Goal: Task Accomplishment & Management: Manage account settings

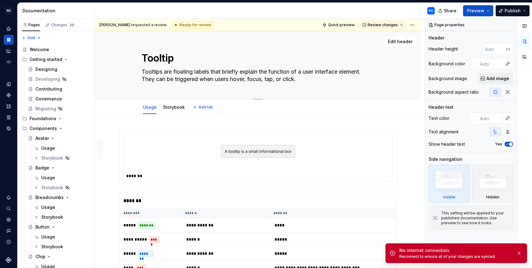
type textarea "*"
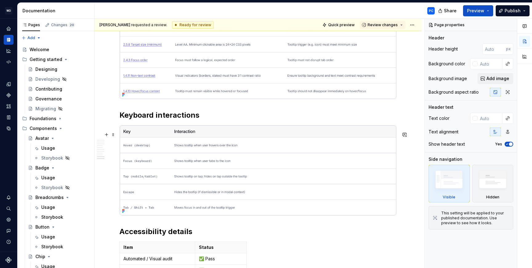
scroll to position [1965, 0]
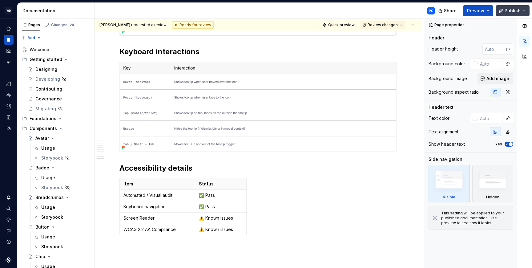
click at [526, 10] on button "Publish" at bounding box center [513, 10] width 34 height 11
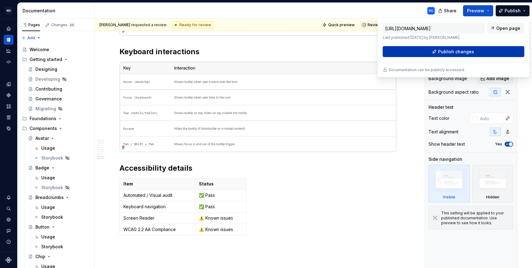
click at [458, 50] on span "Publish changes" at bounding box center [456, 52] width 36 height 6
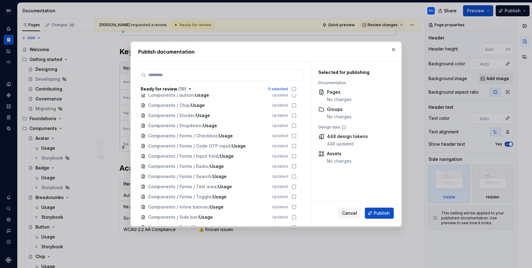
scroll to position [32, 0]
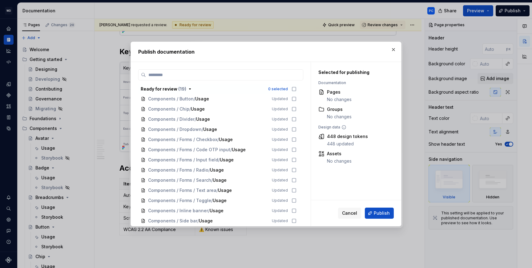
click at [393, 50] on button "button" at bounding box center [393, 49] width 9 height 9
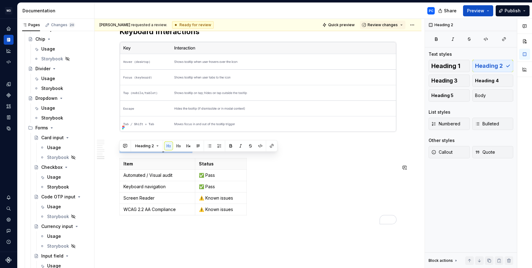
scroll to position [2010, 0]
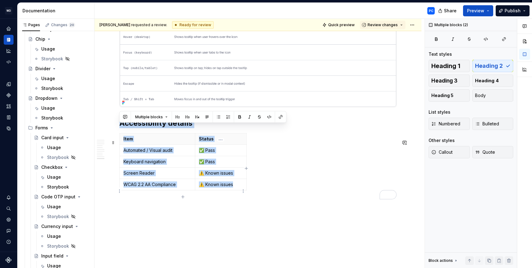
drag, startPoint x: 134, startPoint y: 173, endPoint x: 233, endPoint y: 194, distance: 101.5
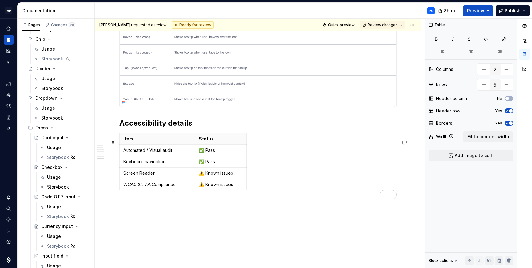
click at [251, 152] on div "Item Status Automated / Visual audit ✅ Pass Keyboard navigation ✅ Pass Screen R…" at bounding box center [257, 163] width 277 height 60
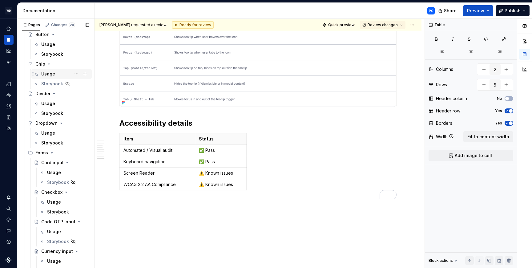
scroll to position [177, 0]
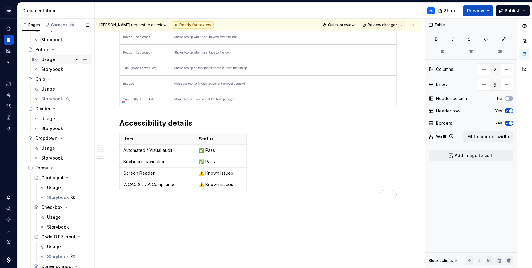
click at [49, 59] on div "Usage" at bounding box center [48, 59] width 14 height 6
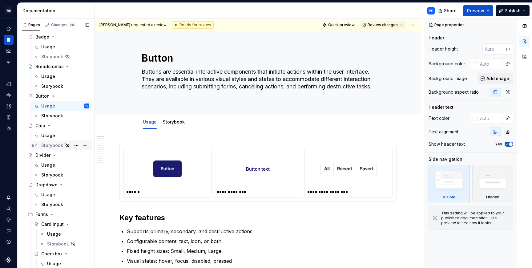
scroll to position [162, 0]
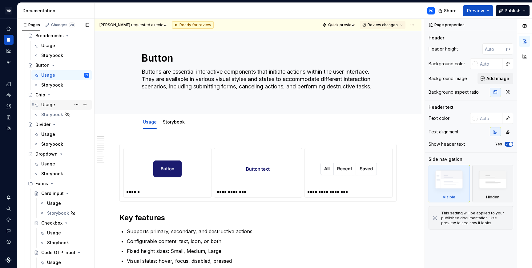
click at [52, 103] on div "Usage" at bounding box center [48, 105] width 14 height 6
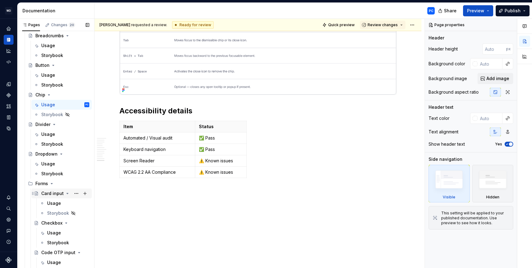
scroll to position [184, 0]
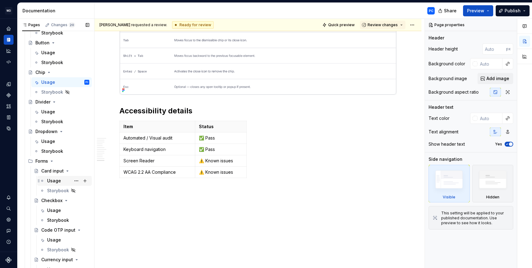
click at [55, 180] on div "Usage" at bounding box center [54, 181] width 14 height 6
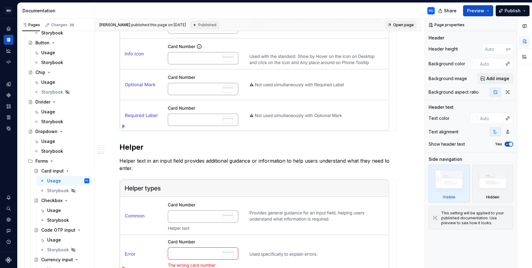
scroll to position [916, 0]
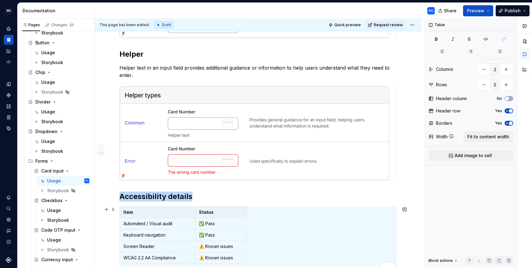
scroll to position [2, 0]
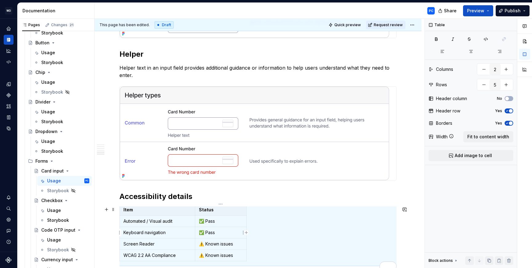
click at [231, 236] on td "✅ Pass" at bounding box center [220, 232] width 51 height 11
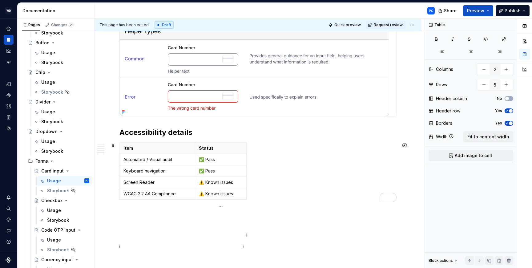
scroll to position [1001, 0]
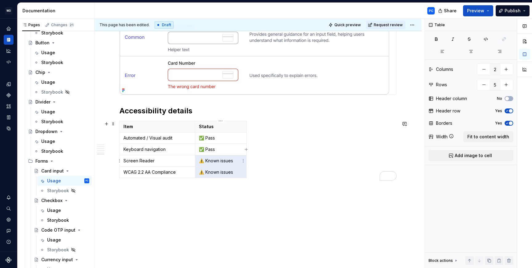
drag, startPoint x: 235, startPoint y: 247, endPoint x: 207, endPoint y: 160, distance: 90.7
click at [207, 160] on p "⚠️ Known issues" at bounding box center [221, 161] width 44 height 6
click at [210, 164] on td "⚠️ Known issues" at bounding box center [220, 160] width 51 height 11
drag, startPoint x: 236, startPoint y: 161, endPoint x: 200, endPoint y: 161, distance: 36.3
click at [200, 161] on p "⚠️ Known issues" at bounding box center [221, 161] width 44 height 6
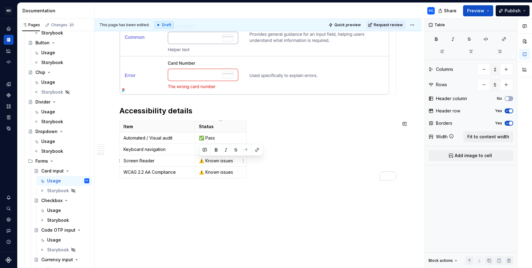
copy p "⚠️ Known issues"
click at [216, 133] on td "✅ Pass" at bounding box center [220, 137] width 51 height 11
drag, startPoint x: 217, startPoint y: 150, endPoint x: 200, endPoint y: 150, distance: 17.2
click at [200, 150] on p "✅ Pass" at bounding box center [221, 149] width 44 height 6
click at [375, 25] on span "Request review" at bounding box center [388, 24] width 29 height 5
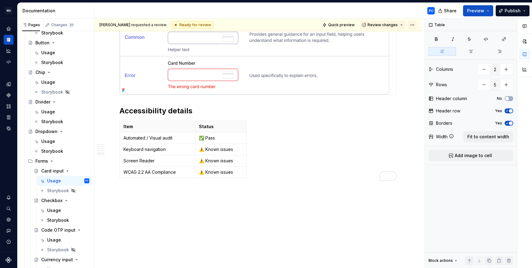
click at [412, 24] on html "WD Worldpay Design System PC Design system data Documentation PC Share Preview …" at bounding box center [266, 134] width 532 height 268
click at [301, 150] on html "WD Worldpay Design System PC Design system data Documentation PC Share Preview …" at bounding box center [266, 134] width 532 height 268
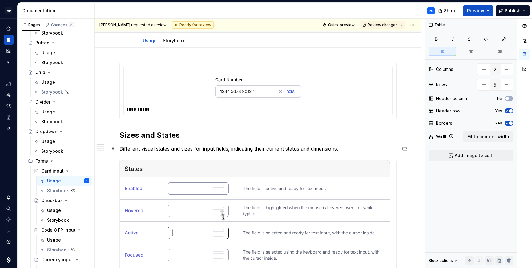
scroll to position [0, 0]
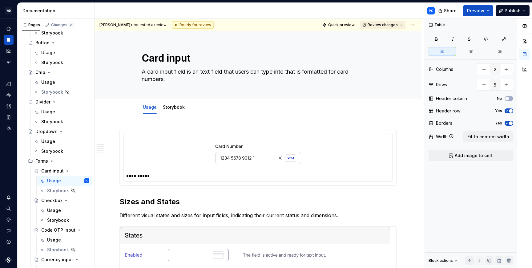
click at [392, 25] on span "Review changes" at bounding box center [383, 24] width 30 height 5
click at [409, 149] on div "**********" at bounding box center [260, 143] width 330 height 249
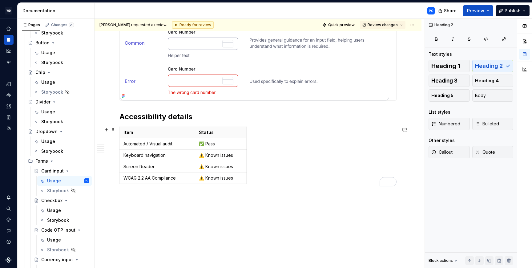
click at [299, 136] on div "Item Status Automated / Visual audit ✅ Pass Keyboard navigation ⚠️ Known issues…" at bounding box center [257, 157] width 277 height 60
click at [413, 26] on html "WD Worldpay Design System PC Design system data Documentation PC Share Preview …" at bounding box center [266, 134] width 532 height 268
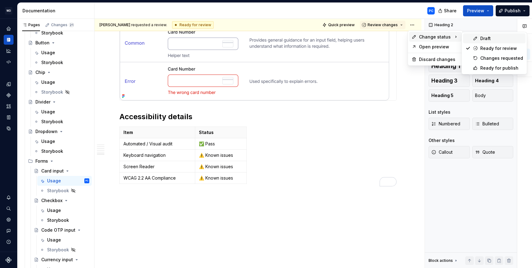
click at [502, 40] on div "Draft" at bounding box center [501, 38] width 43 height 6
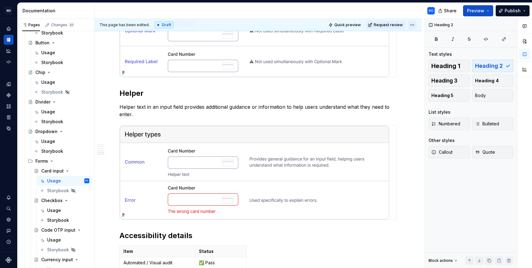
click at [412, 26] on html "WD Worldpay Design System PC Design system data Documentation PC Share Preview …" at bounding box center [266, 134] width 532 height 268
type textarea "*"
click at [344, 14] on html "WD Worldpay Design System PC Design system data Documentation PC Share Preview …" at bounding box center [266, 134] width 532 height 268
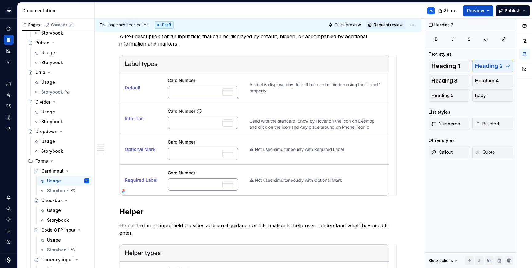
click at [163, 26] on div "Draft" at bounding box center [164, 24] width 19 height 7
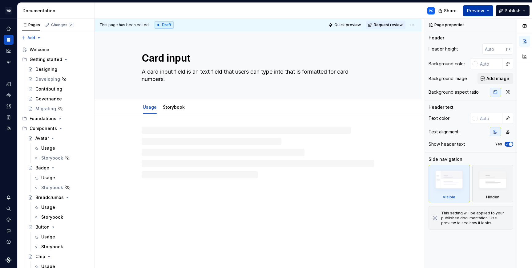
click at [488, 8] on button "Preview" at bounding box center [478, 10] width 30 height 11
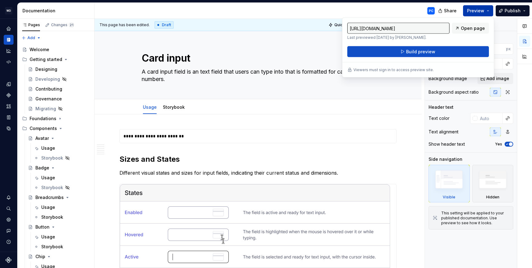
click at [488, 8] on button "Preview" at bounding box center [478, 10] width 30 height 11
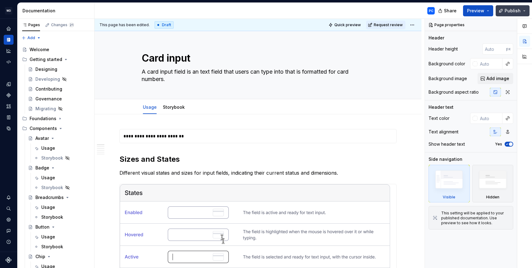
click at [524, 11] on button "Publish" at bounding box center [513, 10] width 34 height 11
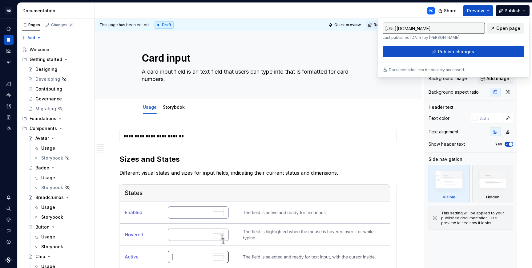
click at [505, 29] on span "Open page" at bounding box center [508, 28] width 24 height 6
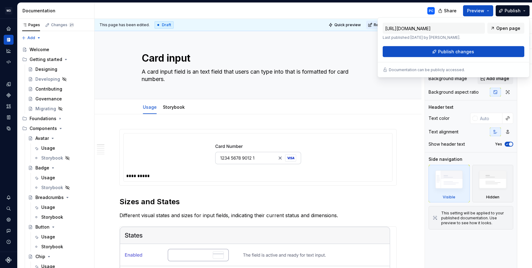
click at [399, 7] on div "PC" at bounding box center [267, 11] width 345 height 16
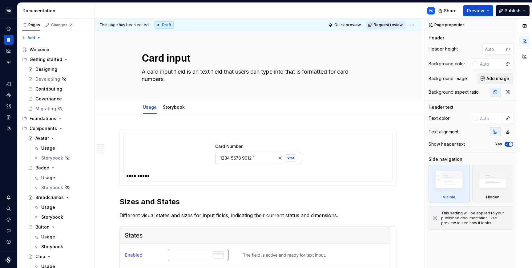
click at [388, 26] on span "Request review" at bounding box center [388, 24] width 29 height 5
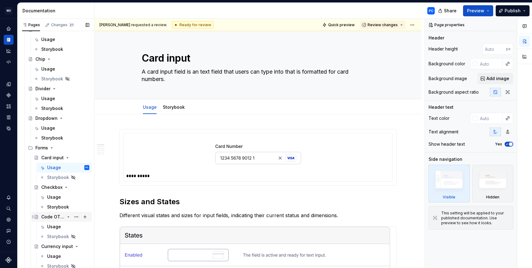
scroll to position [249, 0]
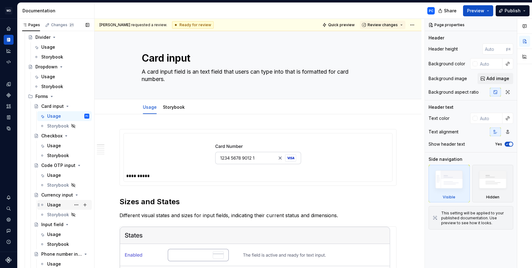
click at [52, 204] on div "Usage" at bounding box center [54, 205] width 14 height 6
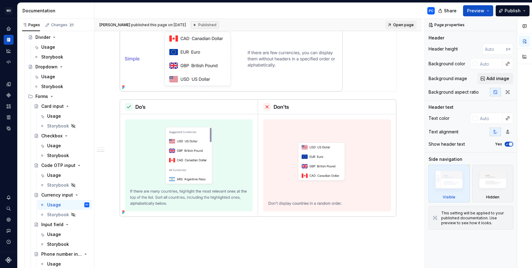
scroll to position [1238, 0]
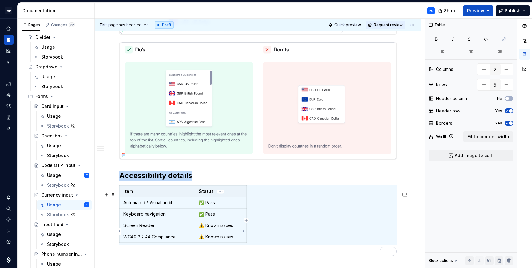
click at [226, 228] on p "⚠️ Known issues" at bounding box center [221, 225] width 44 height 6
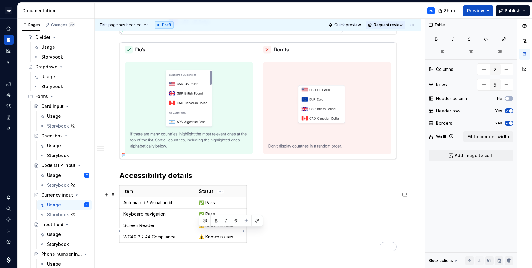
drag, startPoint x: 235, startPoint y: 231, endPoint x: 200, endPoint y: 233, distance: 34.8
click at [200, 228] on p "⚠️ Known issues" at bounding box center [221, 225] width 44 height 6
copy p "⚠️ Known issues"
click at [219, 206] on p "✅ Pass" at bounding box center [221, 202] width 44 height 6
drag, startPoint x: 214, startPoint y: 219, endPoint x: 199, endPoint y: 220, distance: 15.1
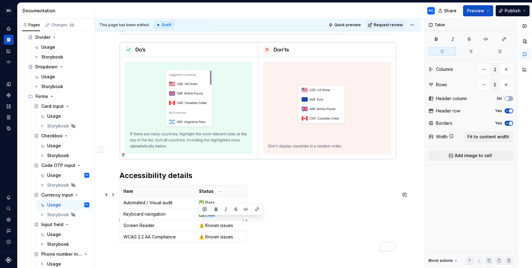
click at [199, 217] on p "✅ Pass" at bounding box center [221, 214] width 44 height 6
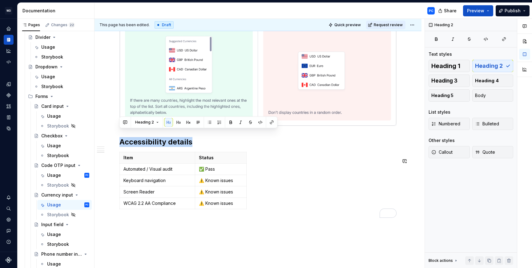
scroll to position [1309, 0]
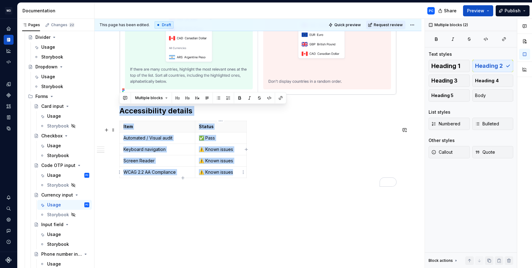
drag, startPoint x: 120, startPoint y: 181, endPoint x: 241, endPoint y: 171, distance: 120.8
copy div "Accessibility details Item Status Automated / Visual audit ✅ Pass Keyboard navi…"
click at [386, 25] on span "Request review" at bounding box center [388, 24] width 29 height 5
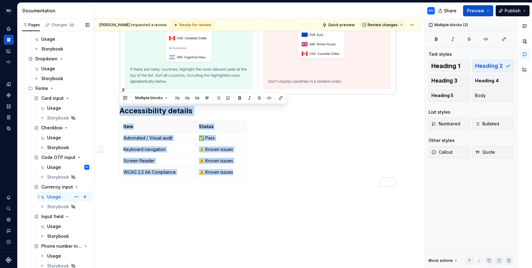
scroll to position [265, 0]
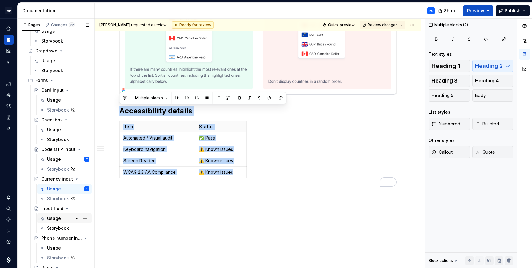
click at [57, 217] on div "Usage" at bounding box center [54, 218] width 14 height 6
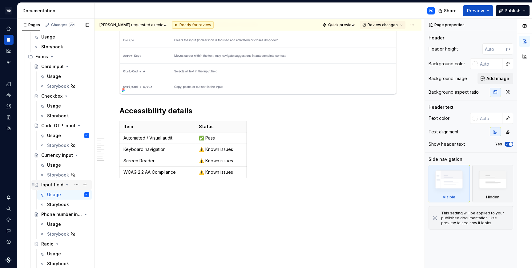
scroll to position [312, 0]
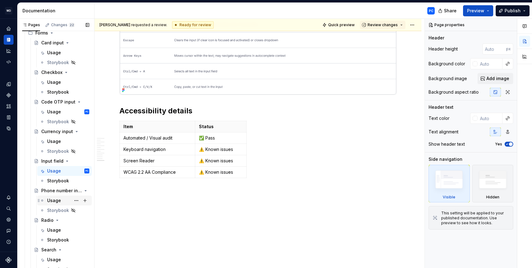
click at [61, 202] on div "Usage" at bounding box center [68, 200] width 42 height 9
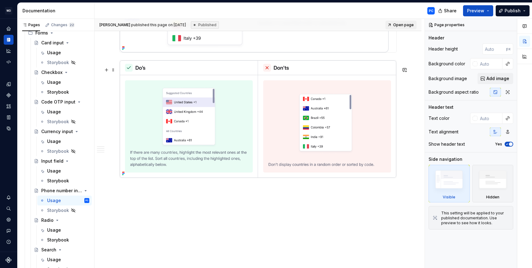
scroll to position [1481, 0]
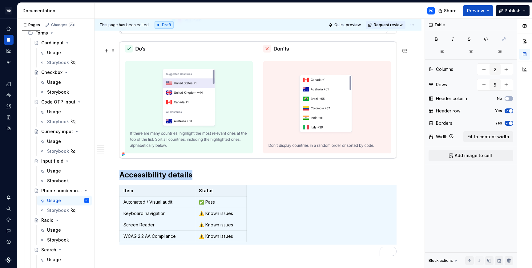
type textarea "*"
click at [202, 216] on p "⚠️ Known issues" at bounding box center [221, 213] width 44 height 6
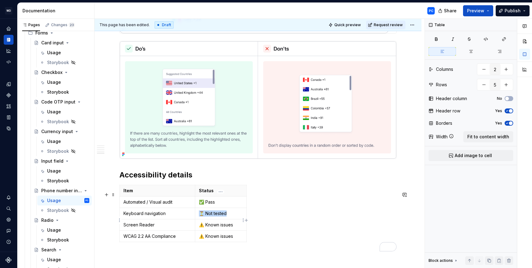
click at [199, 216] on p "⏳ Not tested" at bounding box center [221, 213] width 44 height 6
copy p "⏳ Not tested"
click at [227, 228] on p "⚠️ Known issues" at bounding box center [221, 225] width 44 height 6
drag, startPoint x: 233, startPoint y: 231, endPoint x: 201, endPoint y: 231, distance: 32.3
click at [201, 228] on p "⚠️ Known issues" at bounding box center [221, 225] width 44 height 6
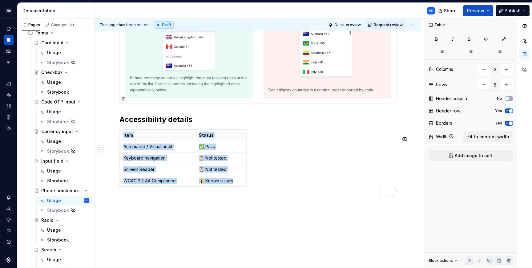
scroll to position [1552, 0]
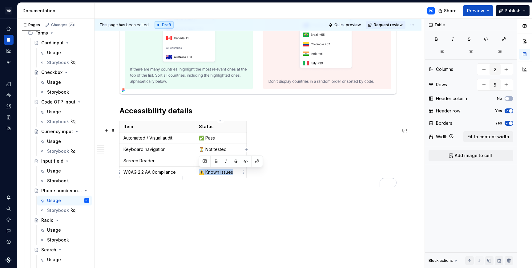
drag, startPoint x: 232, startPoint y: 241, endPoint x: 199, endPoint y: 171, distance: 77.8
click at [199, 171] on p "⚠️ Known issues" at bounding box center [221, 172] width 44 height 6
drag, startPoint x: 217, startPoint y: 138, endPoint x: 201, endPoint y: 139, distance: 16.7
click at [201, 139] on p "✅ Pass" at bounding box center [221, 138] width 44 height 6
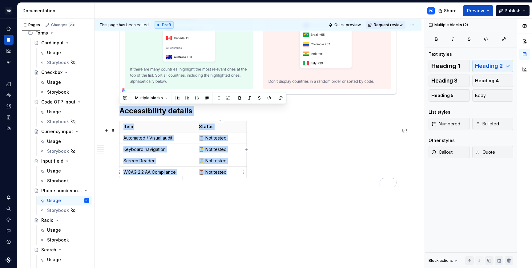
drag, startPoint x: 119, startPoint y: 111, endPoint x: 232, endPoint y: 174, distance: 129.2
copy div "Accessibility details Item Status Automated / Visual audit ⏳ Not tested Keyboar…"
click at [395, 25] on span "Request review" at bounding box center [388, 24] width 29 height 5
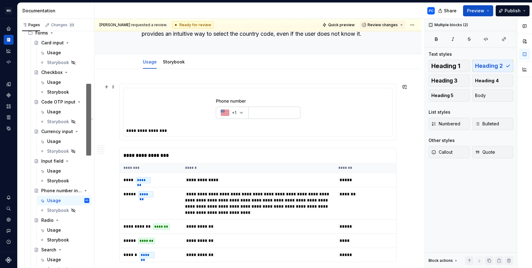
scroll to position [0, 0]
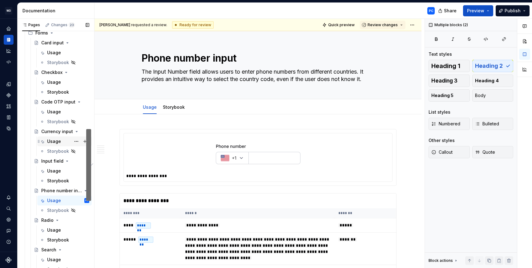
click at [55, 141] on div "Usage" at bounding box center [54, 141] width 14 height 6
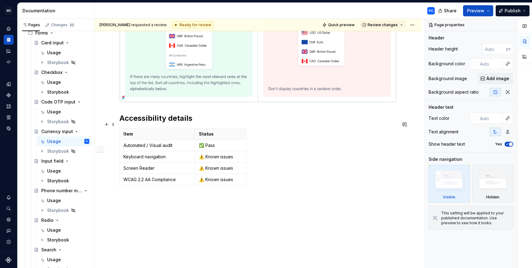
scroll to position [1309, 0]
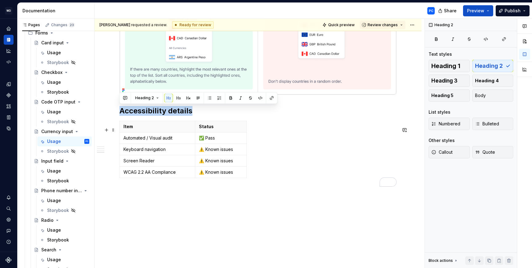
drag, startPoint x: 120, startPoint y: 110, endPoint x: 259, endPoint y: 170, distance: 151.7
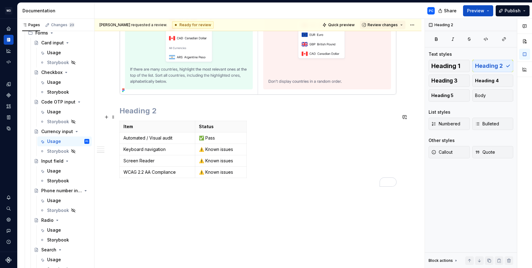
drag, startPoint x: 138, startPoint y: 186, endPoint x: 128, endPoint y: 108, distance: 78.8
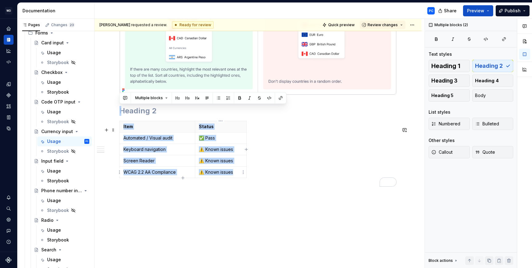
drag, startPoint x: 124, startPoint y: 109, endPoint x: 236, endPoint y: 173, distance: 128.8
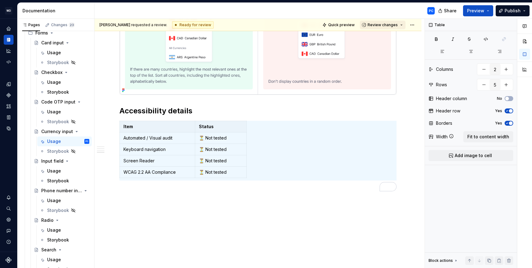
click at [399, 25] on button "Review changes" at bounding box center [383, 25] width 46 height 9
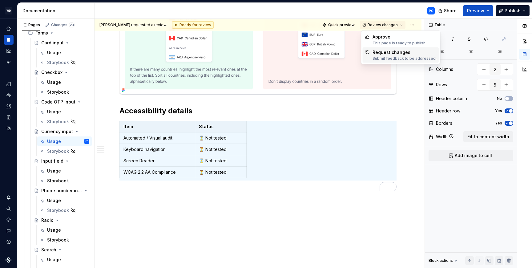
click at [396, 57] on div "Submit feedback to be addressed." at bounding box center [404, 58] width 64 height 5
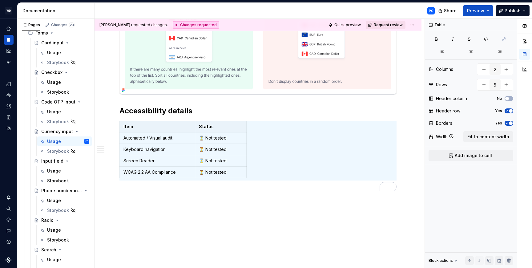
click at [394, 25] on span "Request review" at bounding box center [388, 24] width 29 height 5
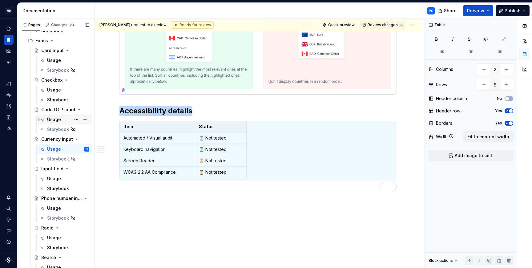
scroll to position [0, 0]
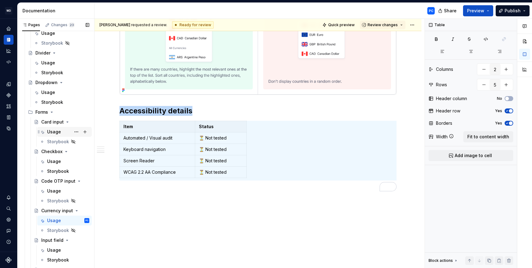
click at [51, 132] on div "Usage" at bounding box center [54, 132] width 14 height 6
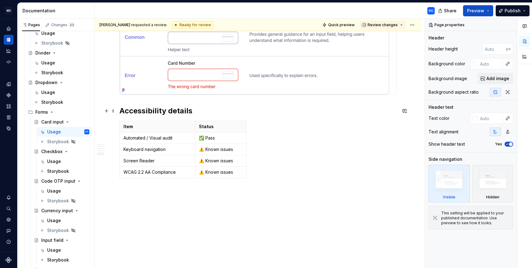
type textarea "*"
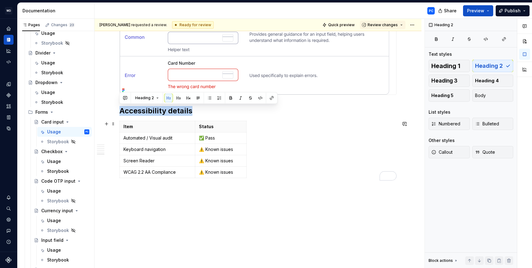
drag, startPoint x: 120, startPoint y: 110, endPoint x: 254, endPoint y: 171, distance: 147.1
click at [130, 110] on h2 "Accessibility details" at bounding box center [257, 111] width 277 height 10
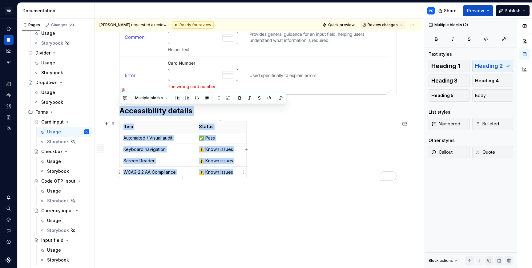
drag, startPoint x: 120, startPoint y: 110, endPoint x: 235, endPoint y: 173, distance: 131.2
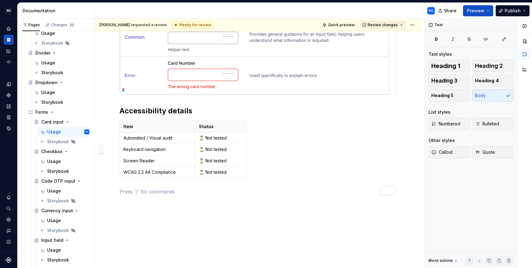
click at [389, 24] on span "Review changes" at bounding box center [383, 24] width 30 height 5
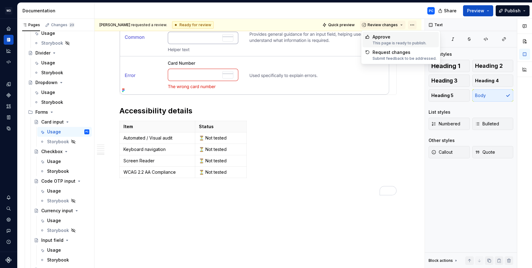
click at [408, 24] on html "WD Worldpay Design System PC Design system data Documentation PC Share Preview …" at bounding box center [266, 134] width 532 height 268
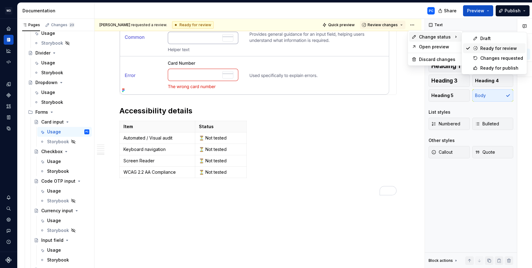
click at [489, 47] on div "Ready for review" at bounding box center [501, 48] width 43 height 6
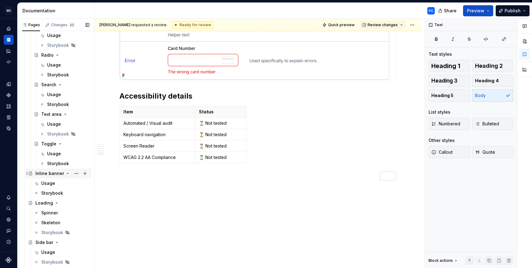
scroll to position [549, 0]
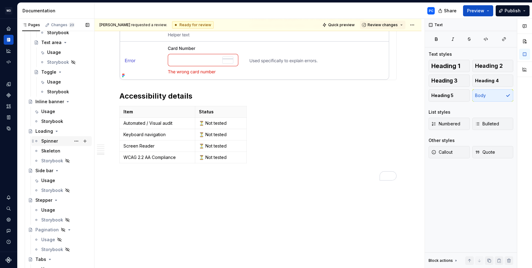
click at [51, 139] on div "Spinner" at bounding box center [49, 141] width 17 height 6
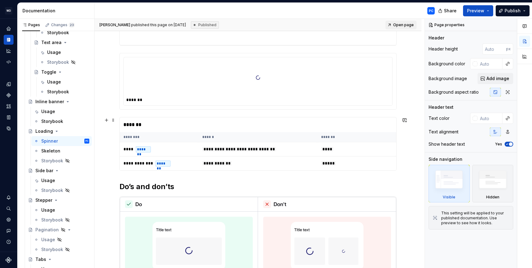
scroll to position [351, 0]
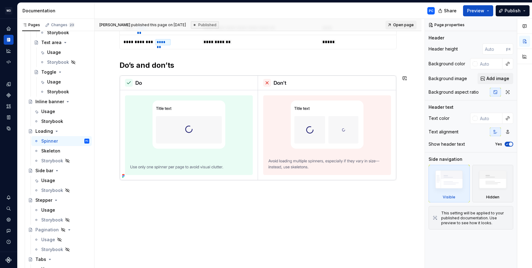
click at [151, 203] on div "**********" at bounding box center [258, 12] width 327 height 512
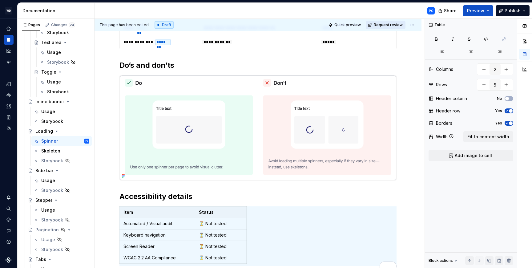
click at [391, 25] on span "Request review" at bounding box center [388, 24] width 29 height 5
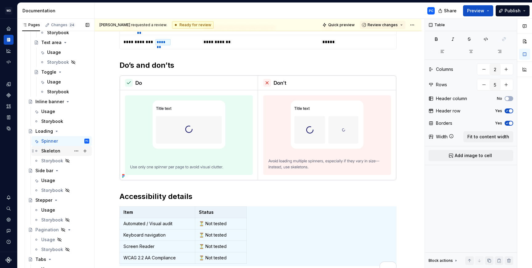
click at [51, 150] on div "Skeleton" at bounding box center [50, 151] width 19 height 6
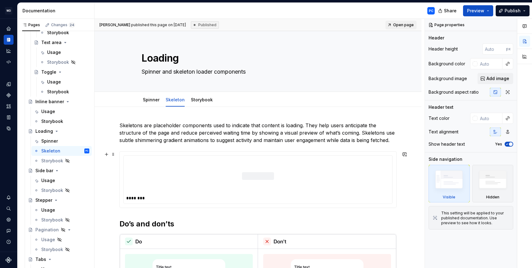
scroll to position [159, 0]
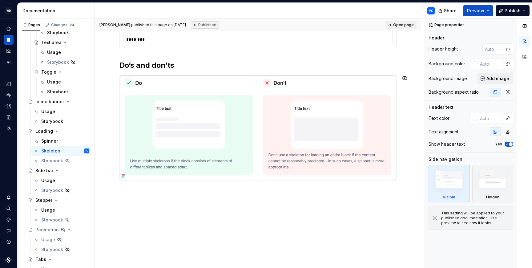
click at [173, 217] on div "Skeletons are placeholder components used to indicate that content is loading. …" at bounding box center [258, 108] width 327 height 320
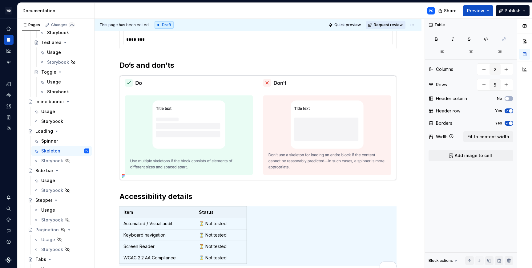
click at [377, 26] on span "Request review" at bounding box center [388, 24] width 29 height 5
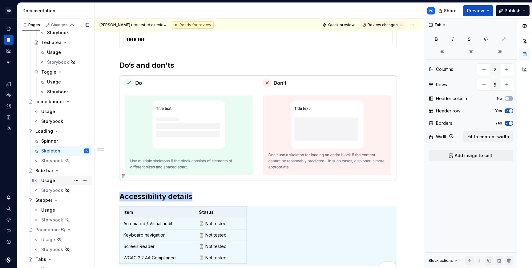
click at [48, 179] on div "Usage" at bounding box center [48, 180] width 14 height 6
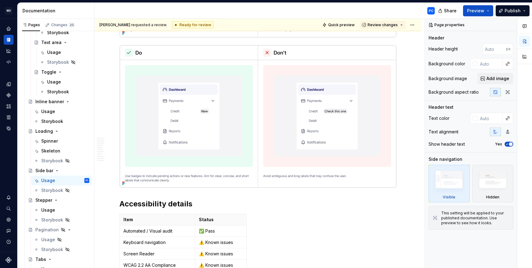
scroll to position [2362, 0]
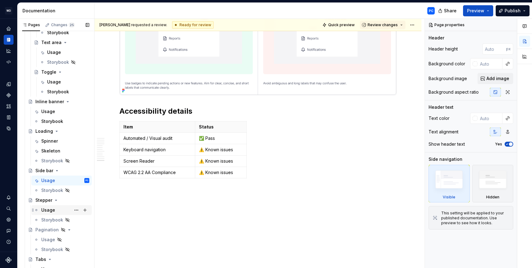
click at [52, 210] on div "Usage" at bounding box center [48, 210] width 14 height 6
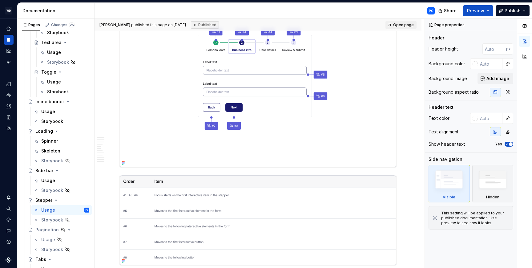
scroll to position [3464, 0]
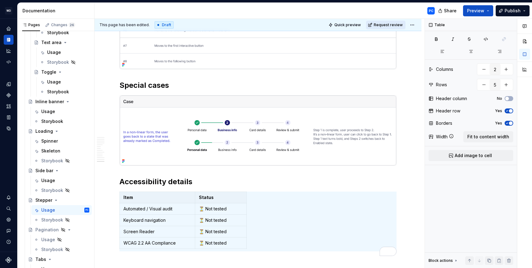
click at [388, 24] on span "Request review" at bounding box center [388, 24] width 29 height 5
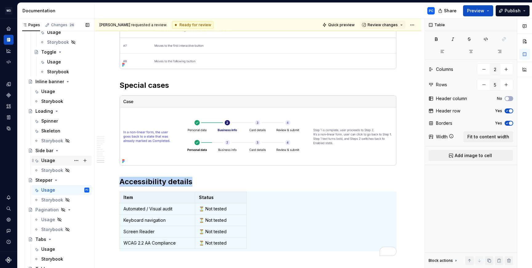
scroll to position [629, 0]
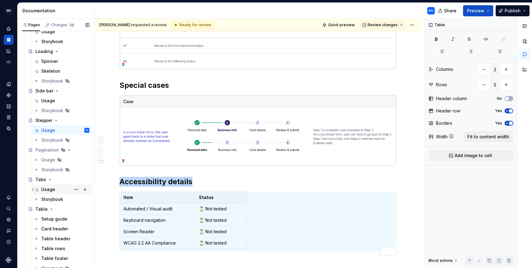
click at [47, 190] on div "Usage" at bounding box center [48, 189] width 14 height 6
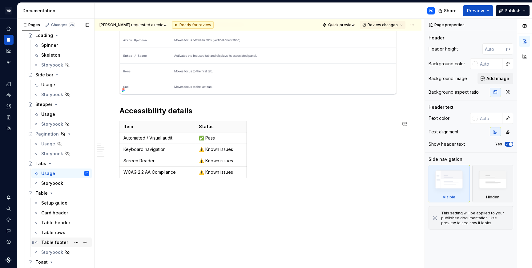
scroll to position [684, 0]
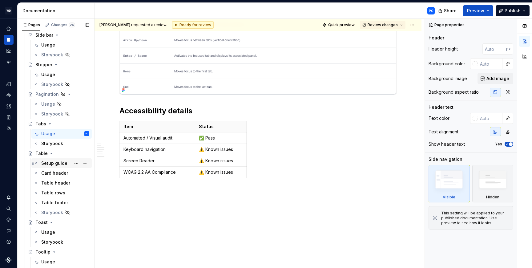
click at [59, 164] on div "Setup guide" at bounding box center [54, 163] width 26 height 6
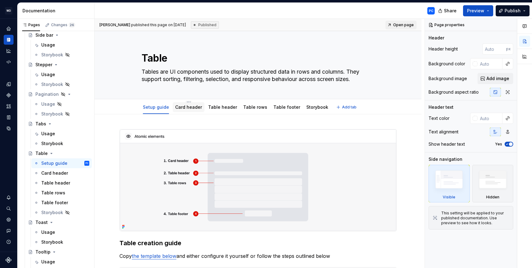
click at [195, 107] on link "Card header" at bounding box center [188, 106] width 27 height 5
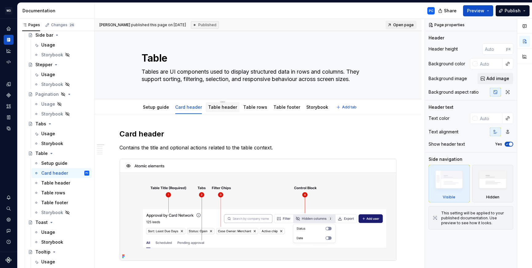
click at [210, 105] on link "Table header" at bounding box center [222, 106] width 29 height 5
type textarea "*"
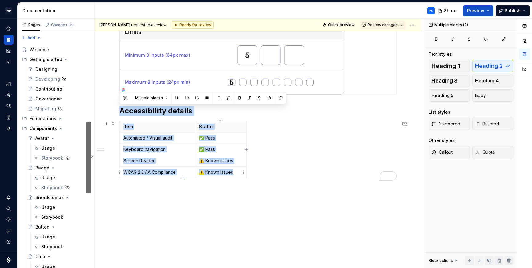
scroll to position [440, 0]
drag, startPoint x: 121, startPoint y: 111, endPoint x: 239, endPoint y: 172, distance: 132.7
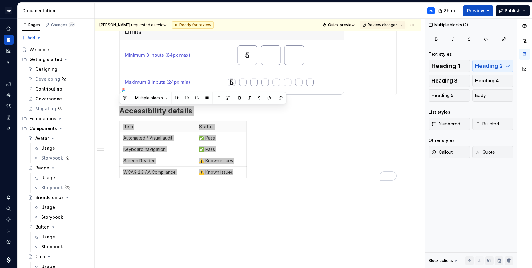
type textarea "*"
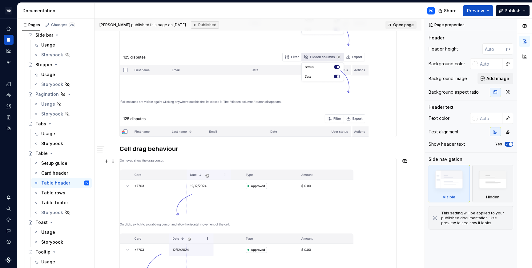
scroll to position [1243, 0]
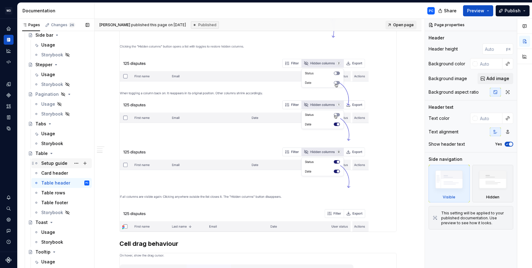
click at [47, 165] on div "Setup guide" at bounding box center [54, 163] width 26 height 6
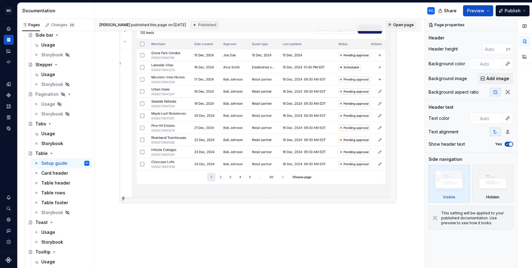
scroll to position [1141, 0]
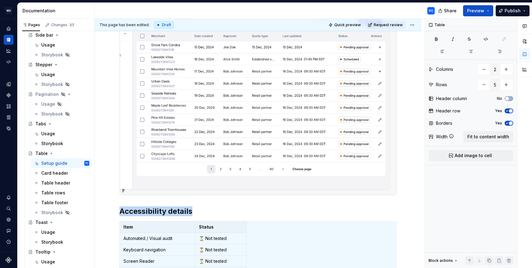
scroll to position [1246, 0]
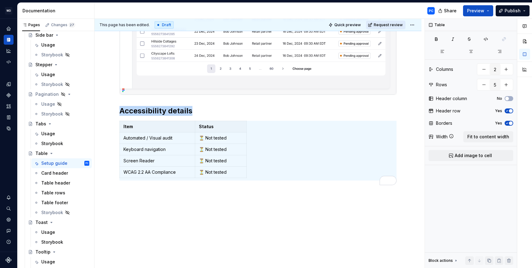
click at [387, 25] on span "Request review" at bounding box center [388, 24] width 29 height 5
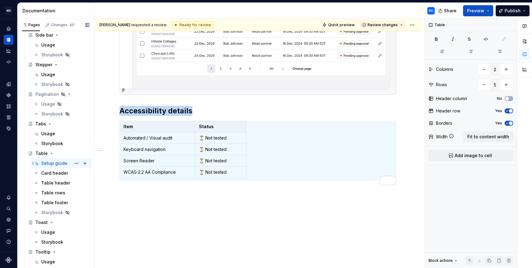
scroll to position [711, 0]
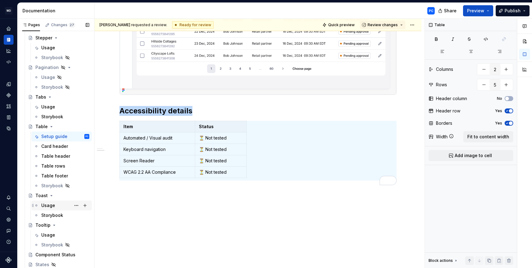
click at [49, 205] on div "Usage" at bounding box center [48, 205] width 14 height 6
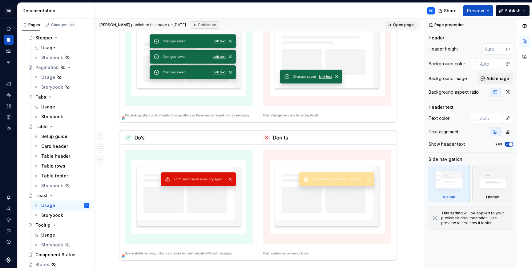
scroll to position [3164, 0]
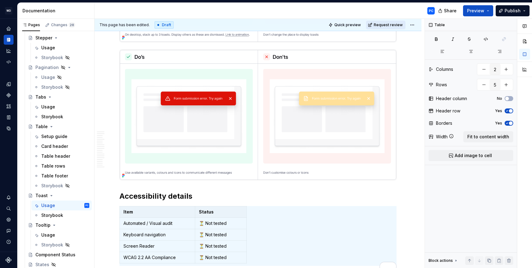
click at [394, 25] on span "Request review" at bounding box center [388, 24] width 29 height 5
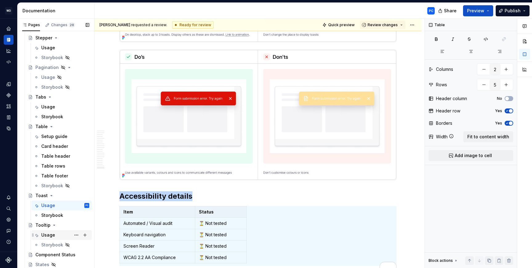
click at [46, 232] on div "Usage" at bounding box center [48, 235] width 14 height 6
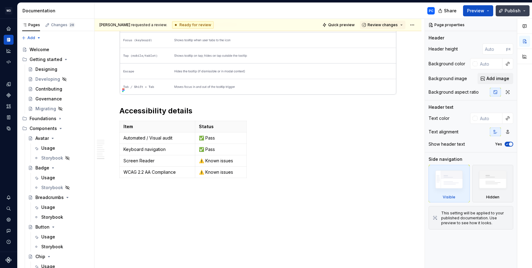
click at [523, 11] on button "Publish" at bounding box center [513, 10] width 34 height 11
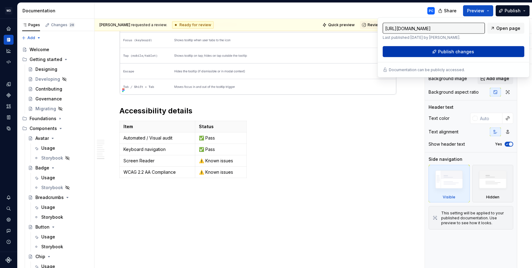
click at [443, 51] on span "Publish changes" at bounding box center [456, 52] width 36 height 6
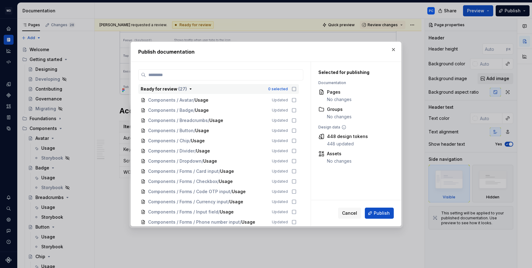
click at [294, 88] on icon "button" at bounding box center [294, 88] width 5 height 5
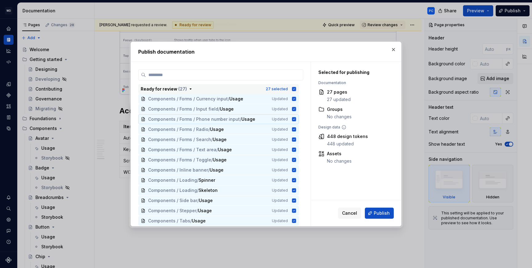
scroll to position [168, 0]
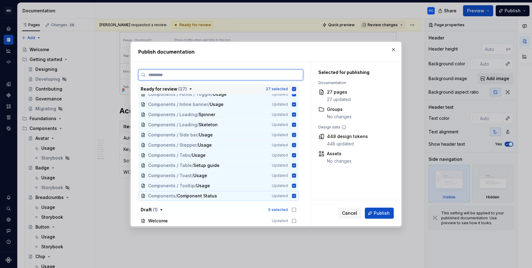
click at [293, 196] on icon at bounding box center [294, 196] width 4 height 4
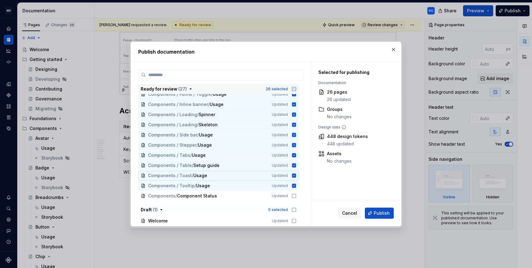
scroll to position [0, 0]
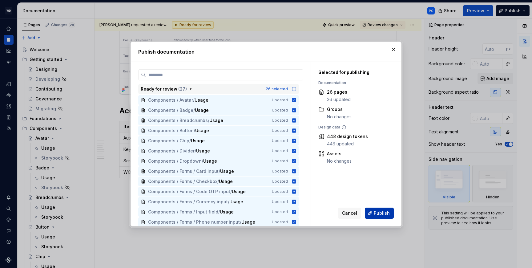
click at [382, 211] on span "Publish" at bounding box center [382, 213] width 16 height 6
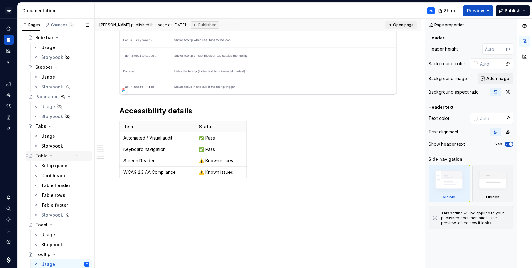
scroll to position [711, 0]
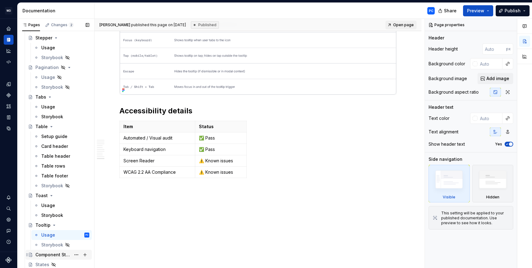
click at [51, 254] on div "Component Status" at bounding box center [52, 254] width 35 height 6
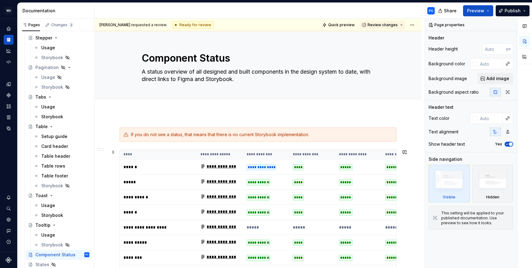
click at [251, 161] on td "**********" at bounding box center [266, 166] width 46 height 15
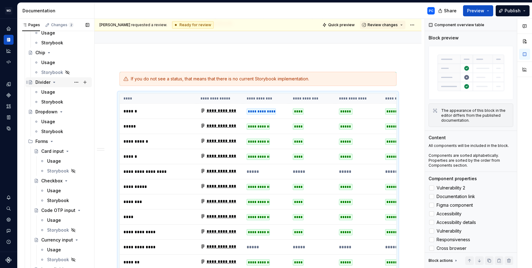
scroll to position [67, 0]
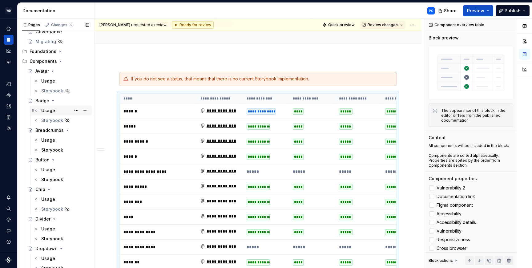
click at [49, 112] on div "Usage" at bounding box center [48, 110] width 14 height 6
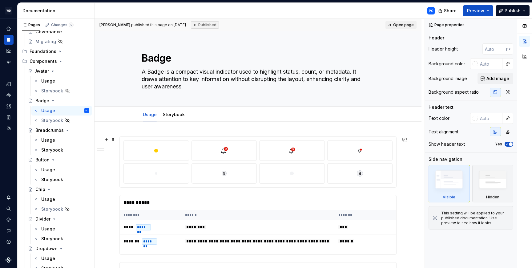
click at [167, 152] on div at bounding box center [156, 150] width 60 height 15
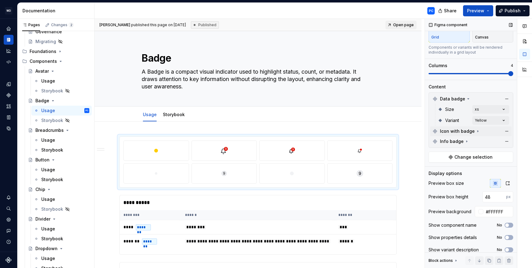
scroll to position [47, 0]
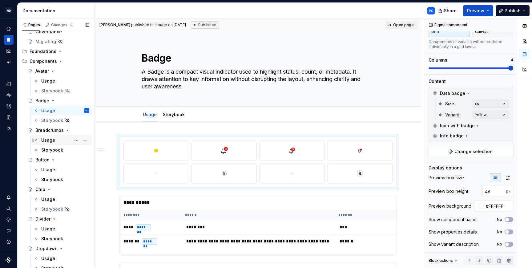
click at [51, 144] on div "Usage" at bounding box center [65, 140] width 48 height 9
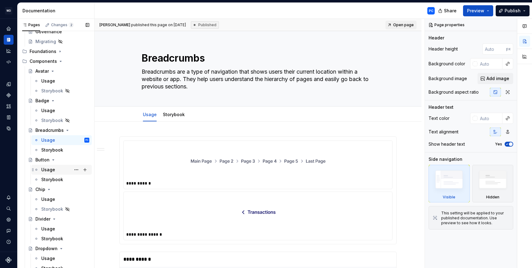
click at [54, 167] on div "Usage" at bounding box center [48, 170] width 14 height 6
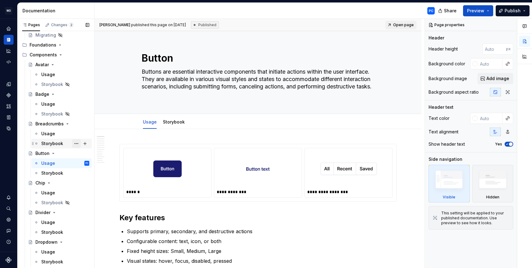
scroll to position [62, 0]
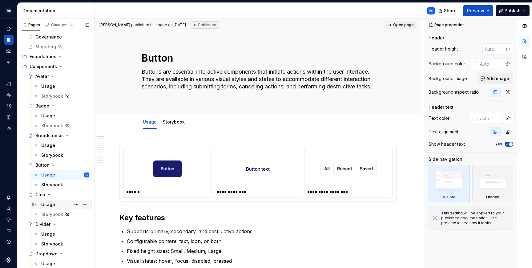
click at [53, 206] on div "Usage" at bounding box center [48, 204] width 14 height 6
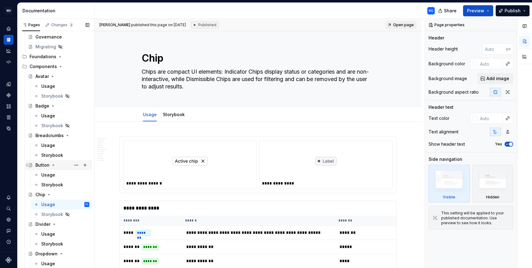
scroll to position [66, 0]
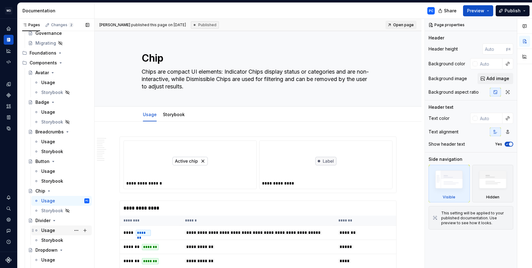
click at [48, 229] on div "Usage" at bounding box center [48, 230] width 14 height 6
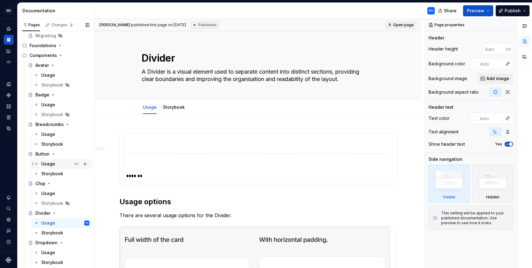
scroll to position [82, 0]
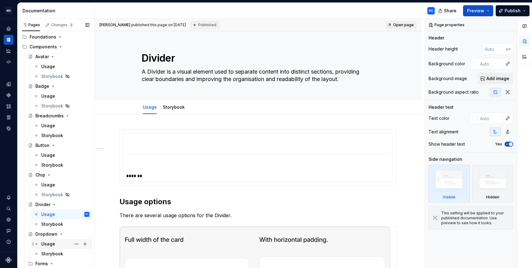
click at [50, 242] on div "Usage" at bounding box center [48, 244] width 14 height 6
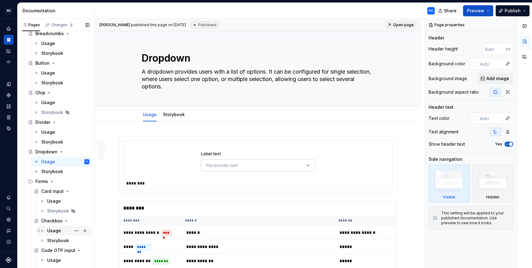
scroll to position [233, 0]
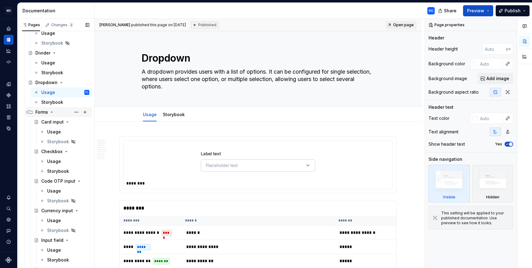
click at [53, 111] on icon "Page tree" at bounding box center [51, 112] width 5 height 5
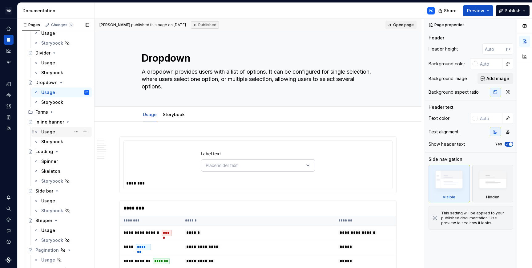
click at [50, 132] on div "Usage" at bounding box center [48, 132] width 14 height 6
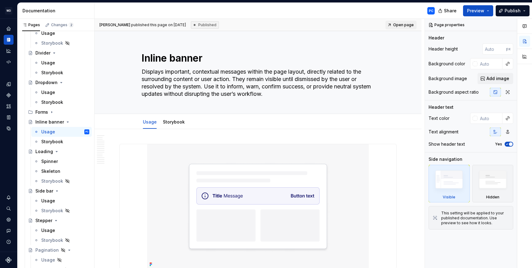
type textarea "*"
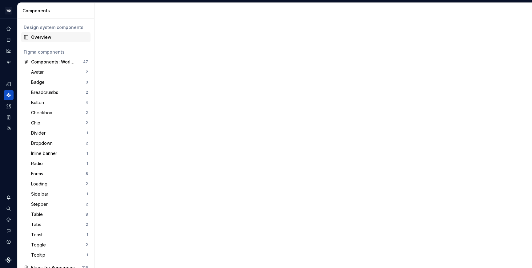
click at [46, 35] on div "Overview" at bounding box center [59, 37] width 57 height 6
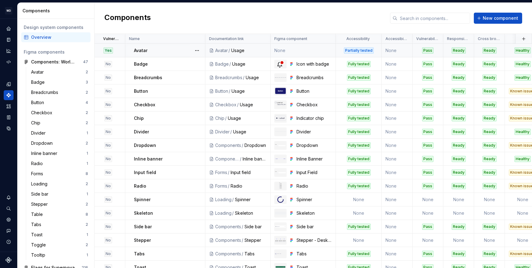
click at [391, 51] on td "None" at bounding box center [397, 51] width 31 height 14
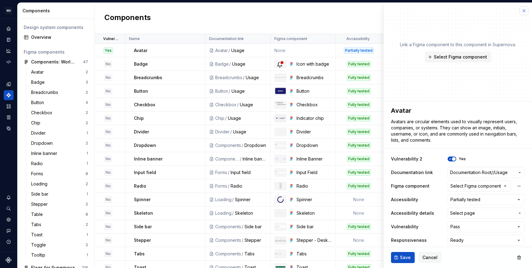
click at [521, 11] on button "button" at bounding box center [524, 10] width 9 height 9
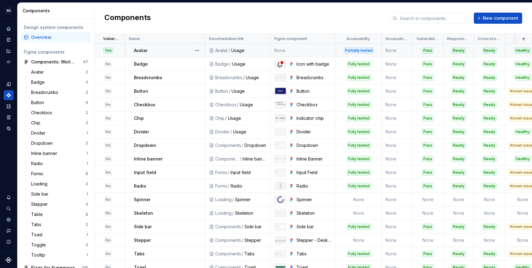
click at [396, 50] on td "None" at bounding box center [397, 51] width 31 height 14
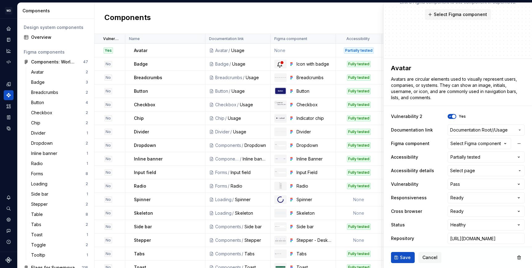
scroll to position [45, 0]
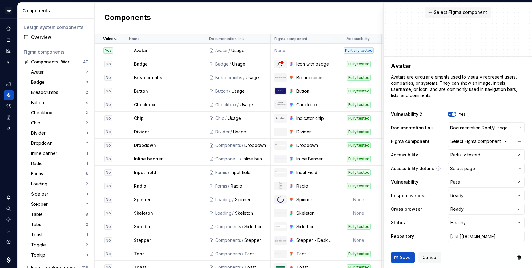
click at [505, 167] on span "Select page" at bounding box center [482, 168] width 65 height 6
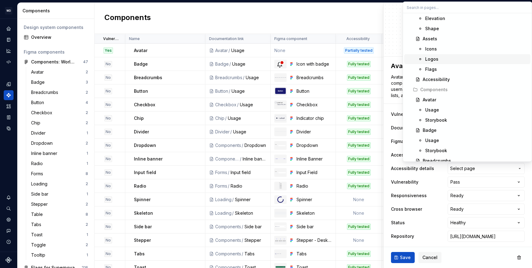
scroll to position [198, 0]
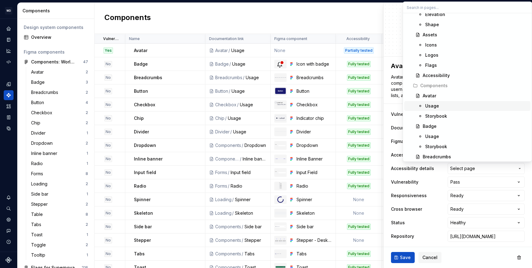
click at [435, 106] on div "Usage" at bounding box center [432, 106] width 14 height 6
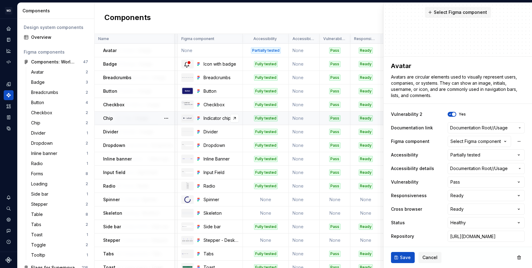
scroll to position [0, 0]
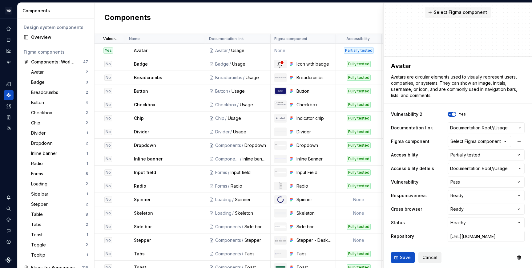
click at [430, 255] on span "Cancel" at bounding box center [429, 257] width 15 height 6
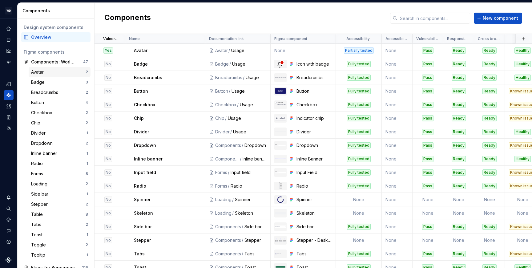
click at [58, 69] on div "Avatar" at bounding box center [58, 72] width 54 height 6
click at [46, 70] on div "Avatar" at bounding box center [38, 72] width 15 height 6
click at [39, 73] on div "Avatar" at bounding box center [38, 72] width 15 height 6
click at [51, 84] on div "Badge" at bounding box center [58, 82] width 54 height 6
click at [50, 36] on div "Overview" at bounding box center [59, 37] width 57 height 6
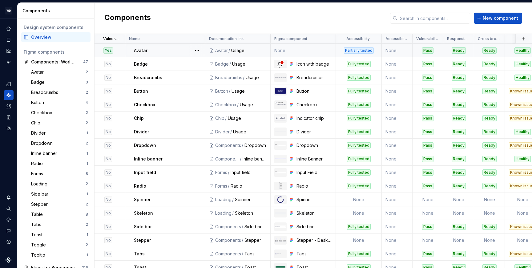
click at [398, 50] on td "None" at bounding box center [397, 51] width 31 height 14
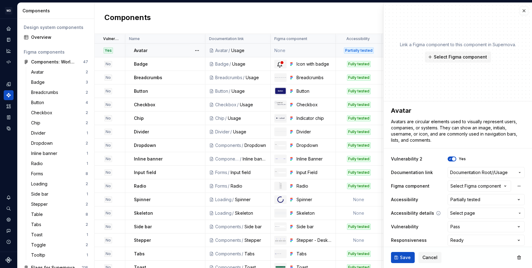
click at [458, 212] on span "Select page" at bounding box center [462, 213] width 25 height 6
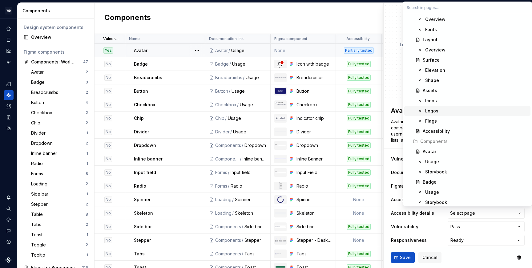
scroll to position [162, 0]
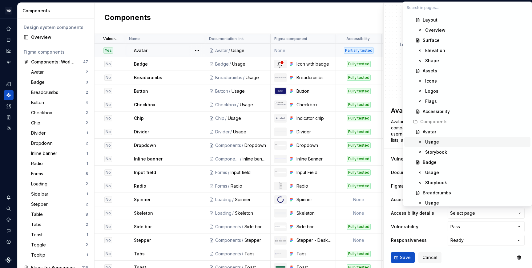
click at [435, 143] on div "Usage" at bounding box center [432, 142] width 14 height 6
type textarea "*"
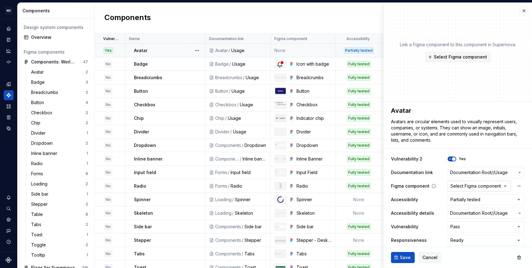
click at [490, 187] on div "Select Figma component" at bounding box center [475, 186] width 50 height 6
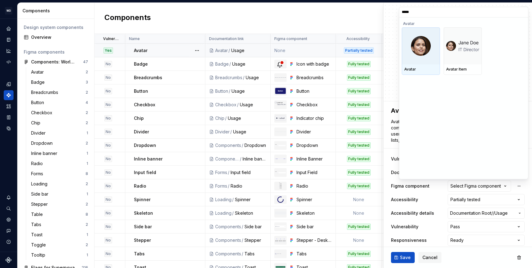
type input "******"
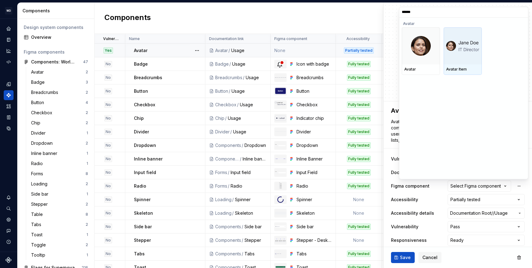
click at [467, 44] on img at bounding box center [462, 46] width 33 height 14
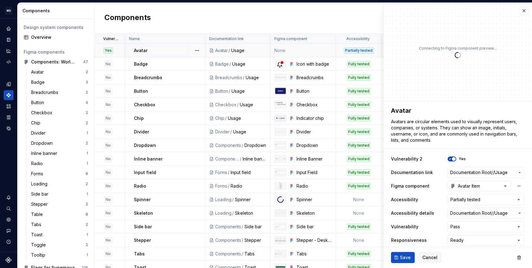
type textarea "*"
click at [478, 186] on button "Avatar Item" at bounding box center [479, 185] width 63 height 11
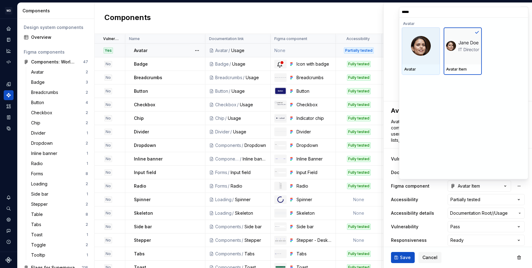
type input "******"
click at [411, 51] on img at bounding box center [421, 46] width 20 height 20
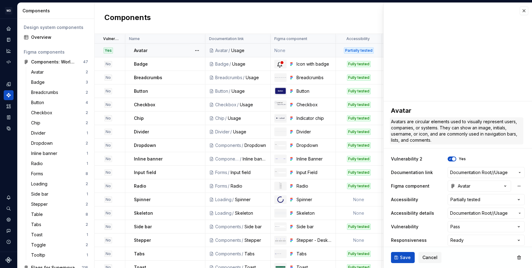
type textarea "*"
click at [502, 184] on icon "button" at bounding box center [505, 186] width 6 height 6
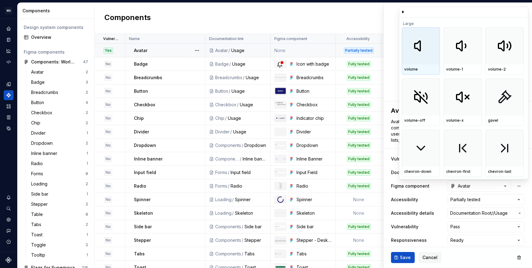
type input "**"
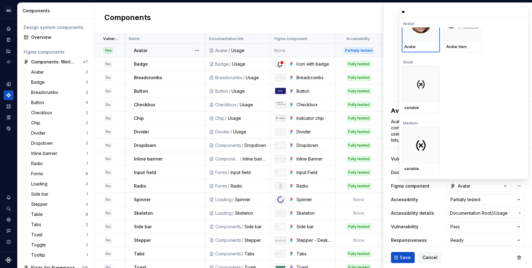
scroll to position [0, 0]
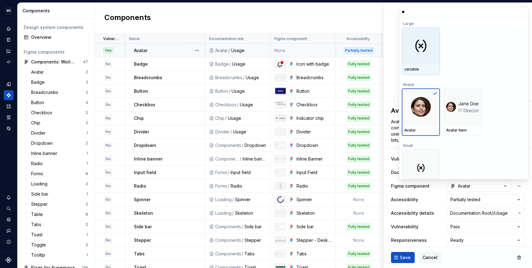
click at [522, 12] on input "**" at bounding box center [463, 12] width 129 height 5
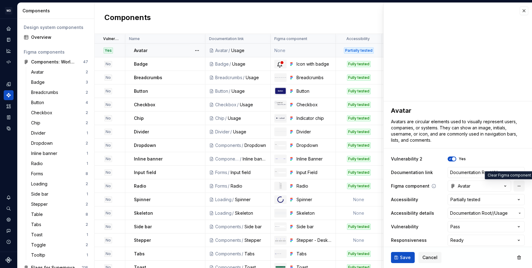
click at [515, 186] on button "button" at bounding box center [518, 185] width 11 height 11
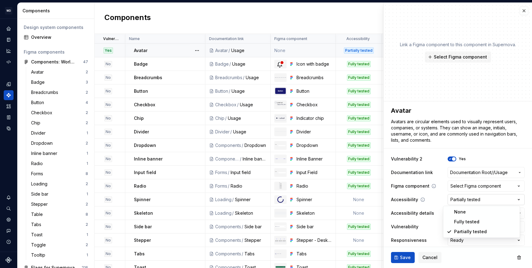
click at [514, 200] on html "WD Worldpay Design System PC Design system data Components Design system compon…" at bounding box center [266, 134] width 532 height 268
click at [368, 46] on html "WD Worldpay Design System PC Design system data Components Design system compon…" at bounding box center [266, 134] width 532 height 268
click at [355, 51] on div "Partially tested" at bounding box center [359, 50] width 30 height 6
click at [514, 199] on html "WD Worldpay Design System PC Design system data Components Design system compon…" at bounding box center [266, 134] width 532 height 268
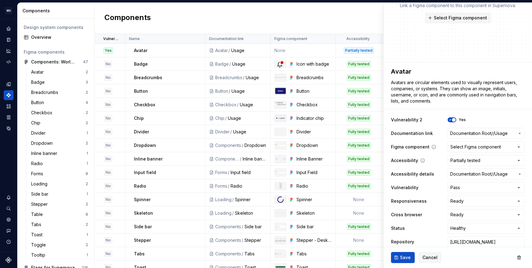
scroll to position [45, 0]
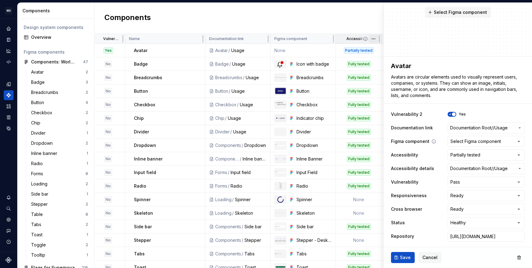
click at [376, 39] on html "WD Worldpay Design System PC Design system data Components Design system compon…" at bounding box center [266, 134] width 532 height 268
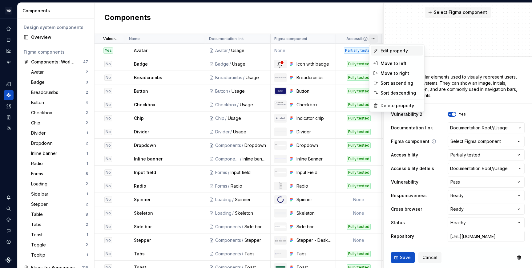
click at [382, 46] on div "Edit property" at bounding box center [397, 51] width 52 height 10
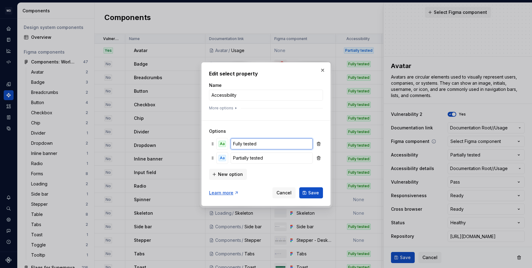
click at [276, 142] on input "Fully tested" at bounding box center [272, 143] width 82 height 11
type textarea "*"
type input "Pass"
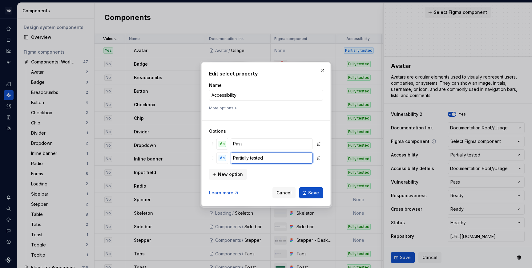
click at [266, 157] on input "Partially tested" at bounding box center [272, 157] width 82 height 11
type input "Known issues"
click at [233, 175] on span "New option" at bounding box center [230, 174] width 25 height 6
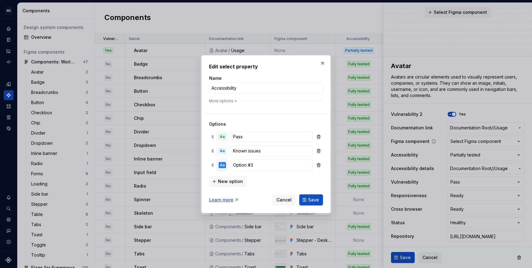
click at [224, 166] on div "Aa" at bounding box center [222, 165] width 7 height 6
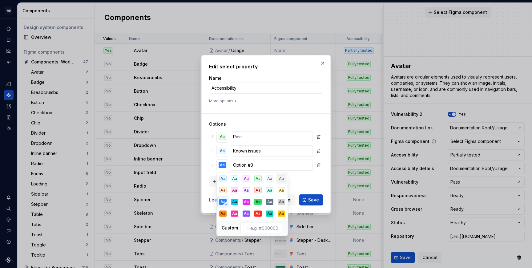
click at [279, 178] on div "Aa" at bounding box center [281, 178] width 7 height 6
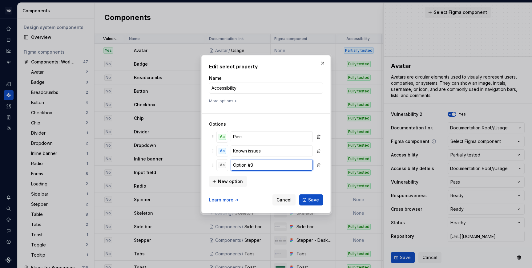
click at [258, 165] on input "Option #3" at bounding box center [272, 164] width 82 height 11
type input "Not tested"
click at [226, 100] on button "More options" at bounding box center [223, 101] width 29 height 5
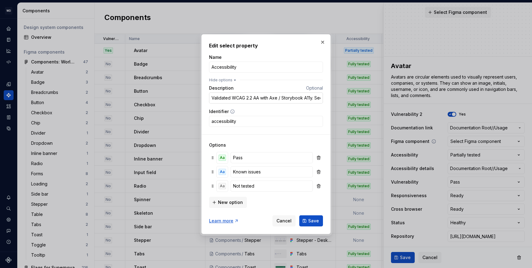
scroll to position [0, 62]
click at [250, 98] on input "Validated WCAG 2.2 AA with Axe / Storybook A11y. See component page for criteri…" at bounding box center [266, 97] width 114 height 11
type input "Validated WCAG 2.2 AA with Axe / Storybook A11y / Keyboard navigation / Screen …"
click at [311, 219] on span "Save" at bounding box center [313, 221] width 11 height 6
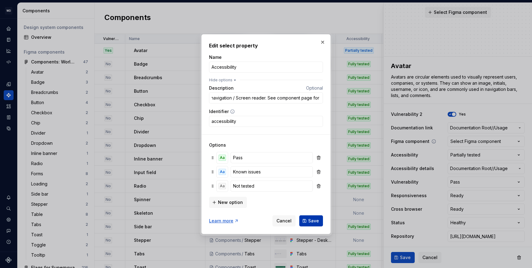
scroll to position [0, 0]
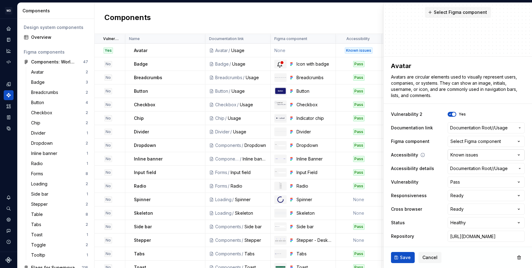
click at [483, 155] on html "WD Worldpay Design System PC Design system data Components Design system compon…" at bounding box center [266, 134] width 532 height 268
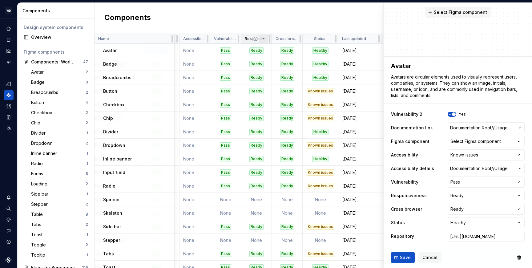
scroll to position [0, 206]
click at [503, 169] on span "Usage" at bounding box center [500, 168] width 13 height 6
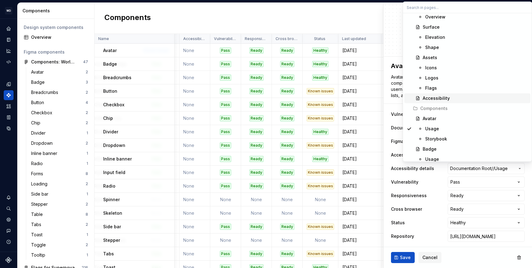
scroll to position [179, 0]
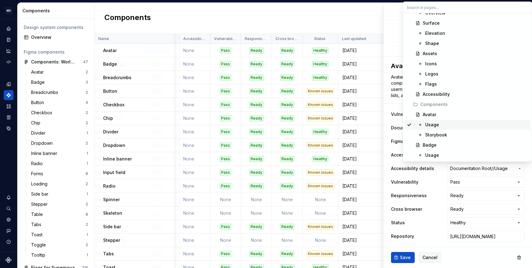
click at [439, 122] on div "Usage" at bounding box center [476, 125] width 103 height 6
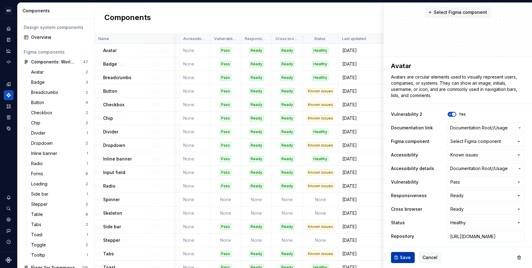
click at [409, 257] on span "Save" at bounding box center [405, 257] width 11 height 6
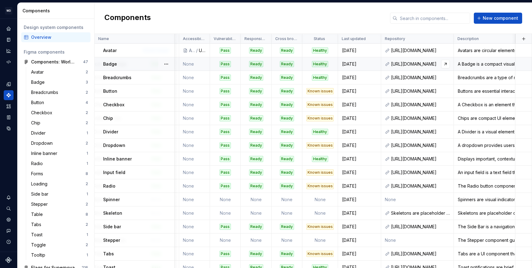
scroll to position [0, 6]
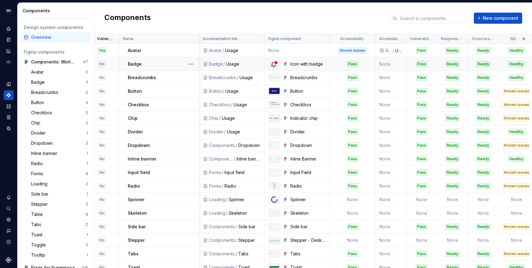
click at [362, 62] on div "Pass" at bounding box center [352, 64] width 45 height 6
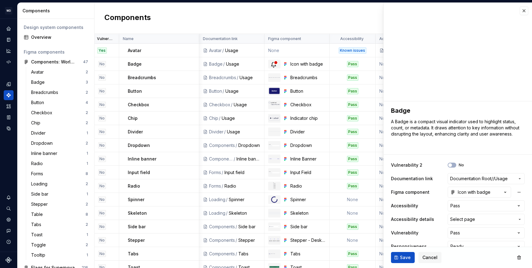
type textarea "*"
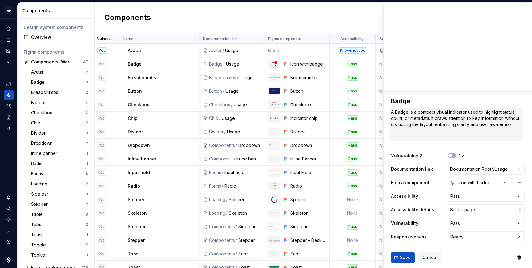
scroll to position [51, 0]
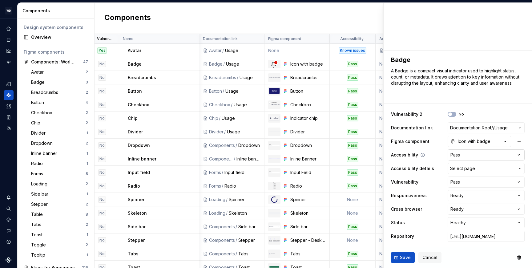
click at [467, 154] on html "WD Worldpay Design System PC Design system data Components Design system compon…" at bounding box center [266, 134] width 532 height 268
select select "**********"
click at [458, 169] on span "Select page" at bounding box center [462, 168] width 25 height 6
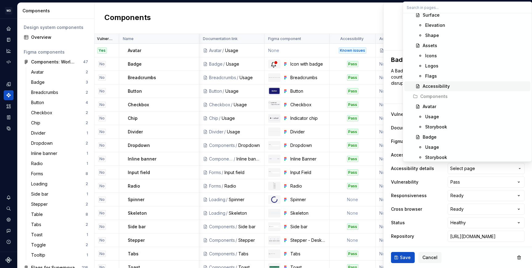
scroll to position [195, 0]
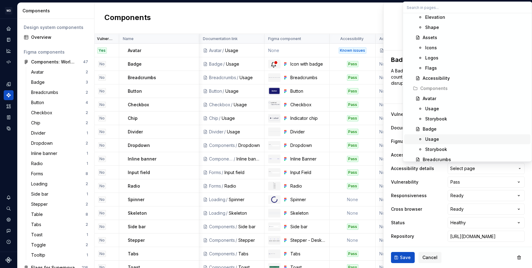
click at [434, 139] on div "Usage" at bounding box center [432, 139] width 14 height 6
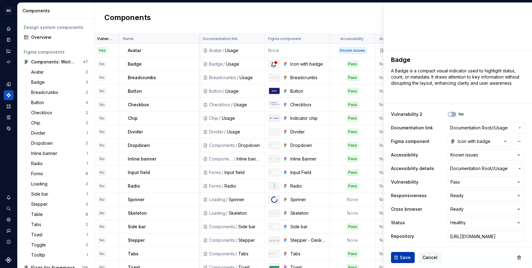
click at [403, 259] on span "Save" at bounding box center [405, 257] width 11 height 6
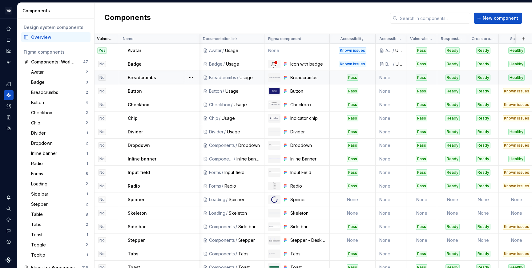
click at [371, 77] on div "Pass" at bounding box center [352, 77] width 45 height 6
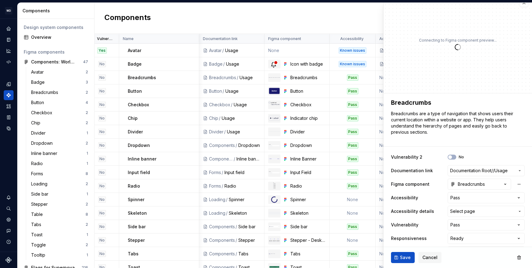
scroll to position [15, 0]
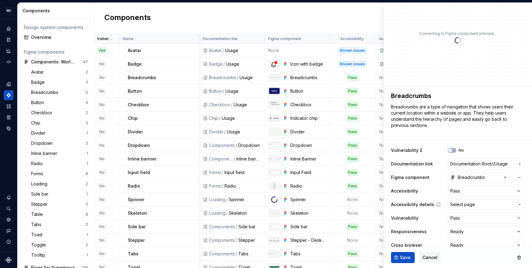
click at [472, 203] on span "Select page" at bounding box center [482, 204] width 65 height 6
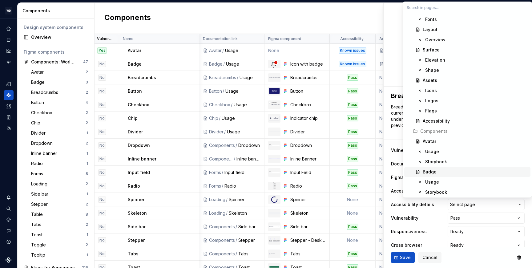
scroll to position [215, 0]
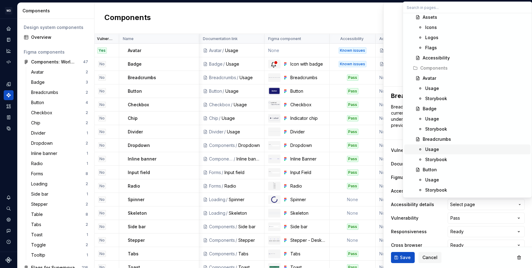
click at [445, 150] on div "Usage" at bounding box center [476, 149] width 103 height 6
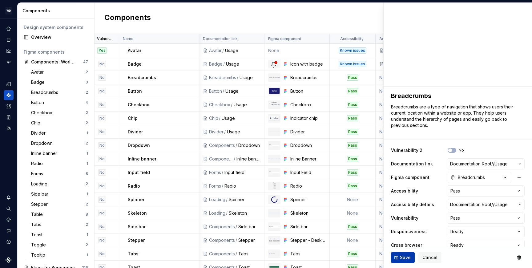
click at [405, 259] on span "Save" at bounding box center [405, 257] width 11 height 6
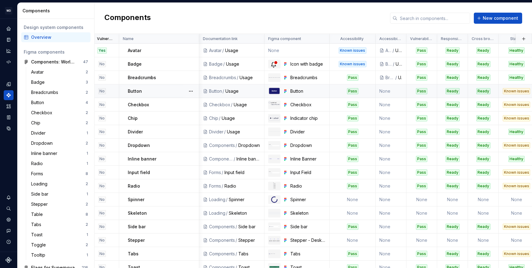
click at [342, 93] on div "Pass" at bounding box center [352, 91] width 45 height 6
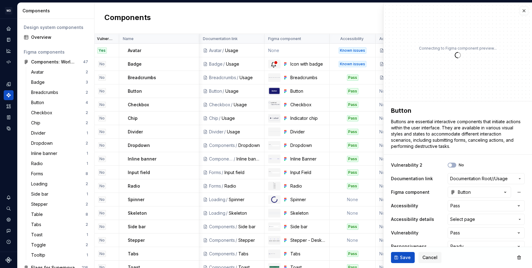
scroll to position [51, 0]
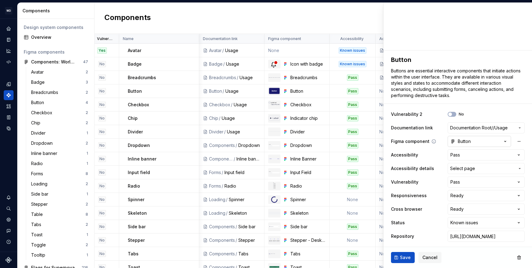
type textarea "*"
click at [464, 156] on html "WD Worldpay Design System PC Design system data Components Design system compon…" at bounding box center [266, 134] width 532 height 268
select select "**********"
click at [461, 169] on span "Select page" at bounding box center [462, 168] width 25 height 6
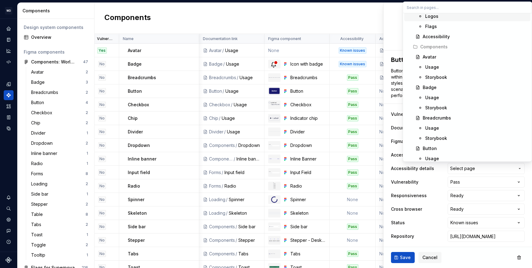
scroll to position [264, 0]
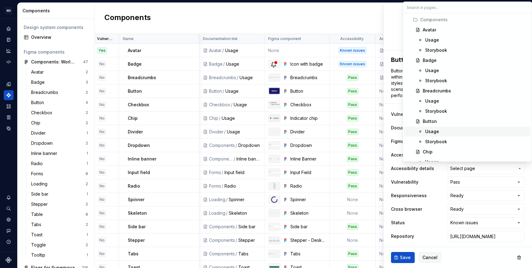
click at [434, 131] on div "Usage" at bounding box center [432, 131] width 14 height 6
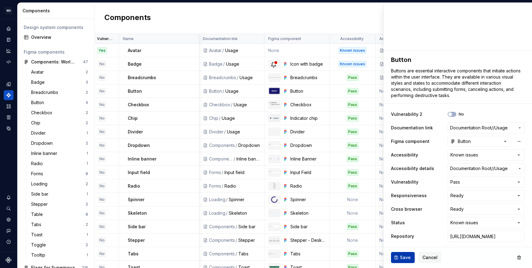
click at [405, 257] on span "Save" at bounding box center [405, 257] width 11 height 6
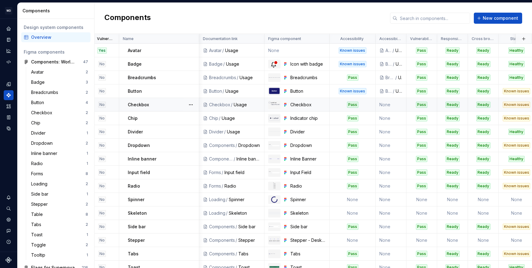
click at [157, 104] on div "Checkbox" at bounding box center [163, 105] width 71 height 6
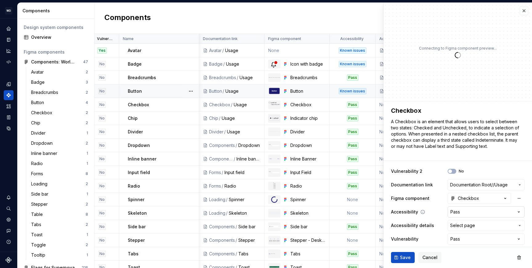
click at [478, 211] on html "WD Worldpay Design System PC Design system data Components Design system compon…" at bounding box center [266, 134] width 532 height 268
type textarea "*"
select select "**********"
click at [399, 258] on button "Save" at bounding box center [403, 257] width 24 height 11
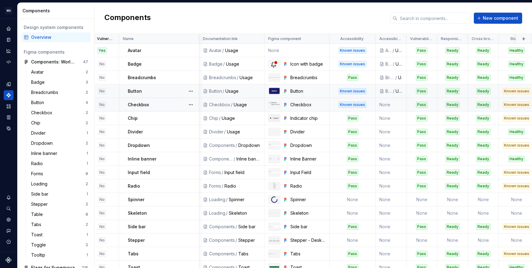
click at [371, 104] on div "Known issues" at bounding box center [352, 105] width 45 height 6
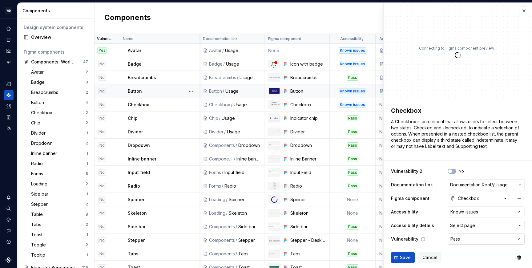
scroll to position [38, 0]
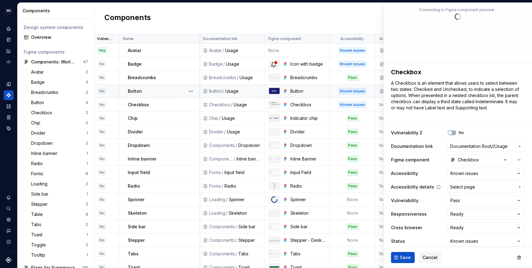
type textarea "*"
click at [469, 187] on span "Select page" at bounding box center [462, 187] width 25 height 6
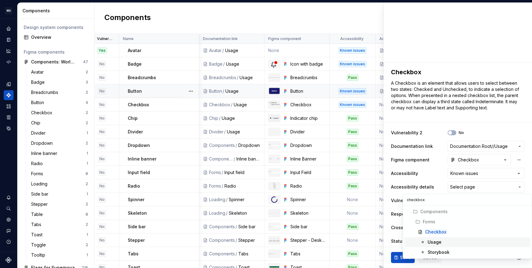
type input "checkbox"
click at [432, 245] on span "Usage" at bounding box center [467, 242] width 126 height 10
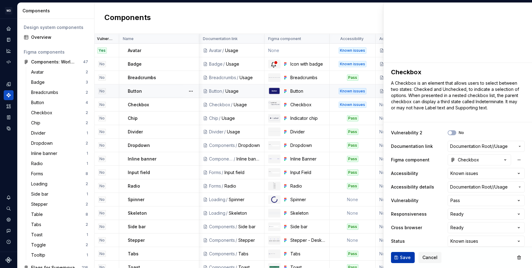
click at [404, 257] on span "Save" at bounding box center [405, 257] width 11 height 6
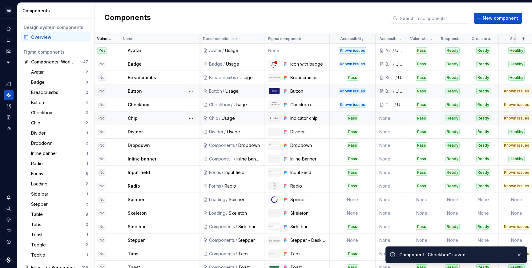
click at [363, 117] on div "Pass" at bounding box center [352, 118] width 45 height 6
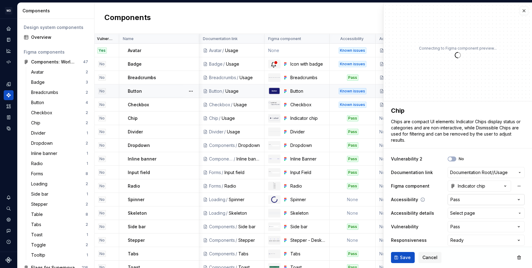
type textarea "*"
click at [465, 197] on html "WD Worldpay Design System PC Design system data Components Design system compon…" at bounding box center [266, 134] width 532 height 268
select select "**********"
type textarea "*"
click at [464, 213] on span "Select page" at bounding box center [462, 213] width 25 height 6
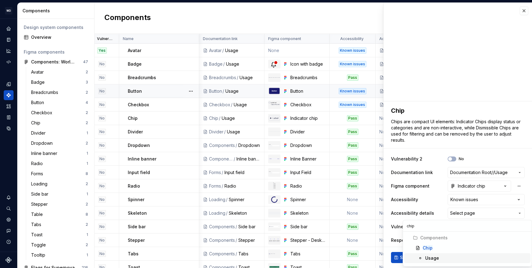
type input "chip"
click at [436, 257] on div "Usage" at bounding box center [432, 258] width 14 height 6
click at [407, 257] on span "Save" at bounding box center [405, 257] width 11 height 6
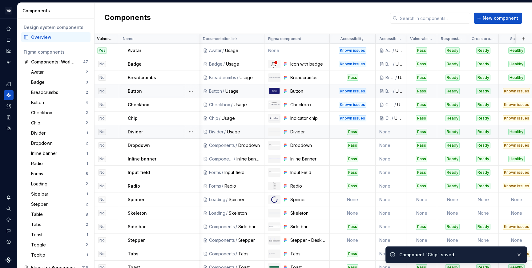
click at [368, 131] on div "Pass" at bounding box center [352, 132] width 45 height 6
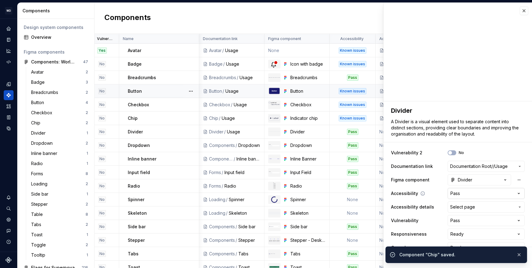
click at [473, 193] on html "WD Worldpay Design System PC Design system data Components Design system compon…" at bounding box center [266, 134] width 532 height 268
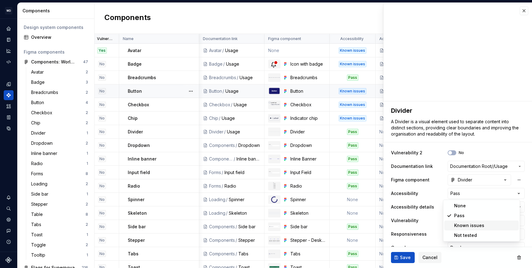
type textarea "*"
select select "**********"
type textarea "*"
click at [464, 208] on span "Select page" at bounding box center [462, 207] width 25 height 6
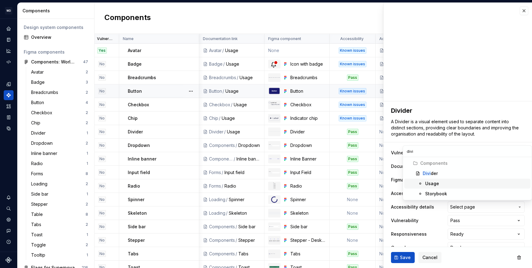
type input "divi"
click at [445, 182] on div "Usage" at bounding box center [476, 183] width 103 height 6
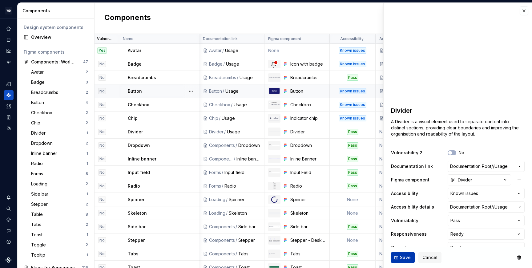
click at [405, 257] on span "Save" at bounding box center [405, 257] width 11 height 6
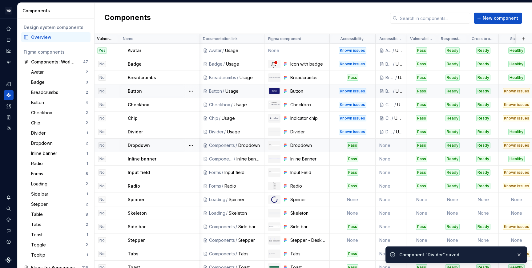
click at [368, 145] on div "Pass" at bounding box center [352, 145] width 45 height 6
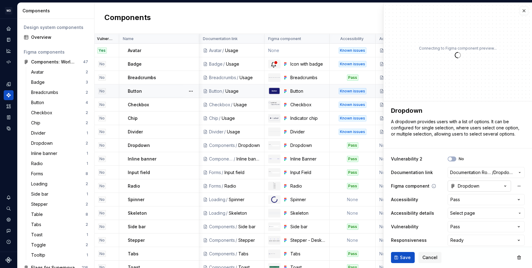
type textarea "*"
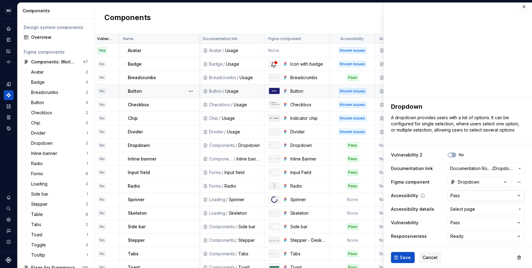
click at [470, 194] on html "WD Worldpay Design System PC Design system data Components Design system compon…" at bounding box center [266, 134] width 532 height 268
select select "**********"
type textarea "*"
click at [468, 210] on span "Select page" at bounding box center [462, 209] width 25 height 6
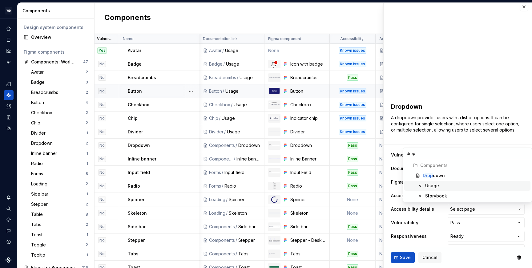
type input "drop"
click at [435, 184] on div "Usage" at bounding box center [432, 186] width 14 height 6
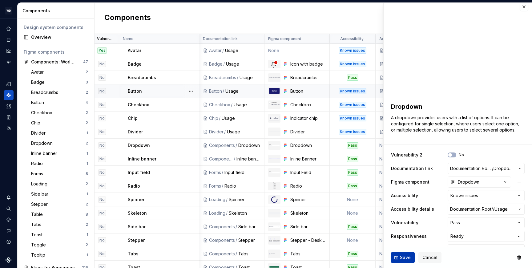
click at [408, 260] on span "Save" at bounding box center [405, 257] width 11 height 6
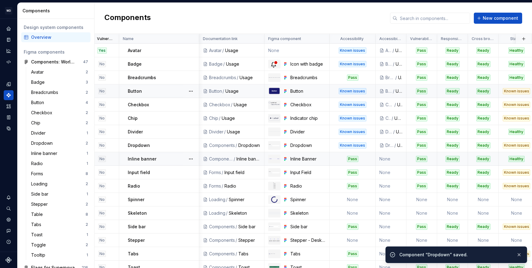
click at [363, 155] on td "Pass" at bounding box center [353, 159] width 46 height 14
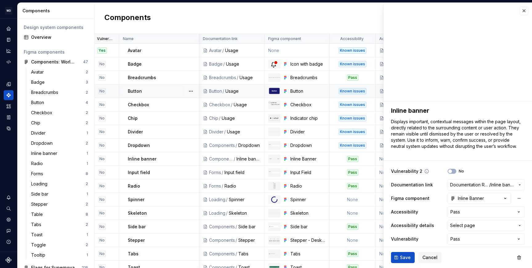
type textarea "*"
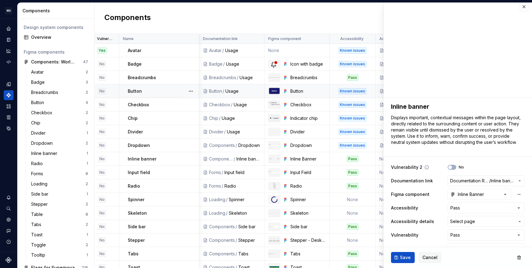
scroll to position [8, 0]
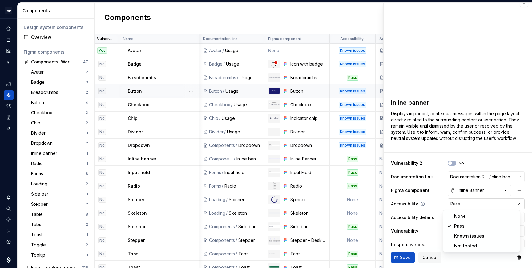
click at [460, 203] on html "WD Worldpay Design System PC Design system data Components Design system compon…" at bounding box center [266, 134] width 532 height 268
select select "**********"
type textarea "*"
click at [461, 218] on span "Select page" at bounding box center [462, 217] width 25 height 6
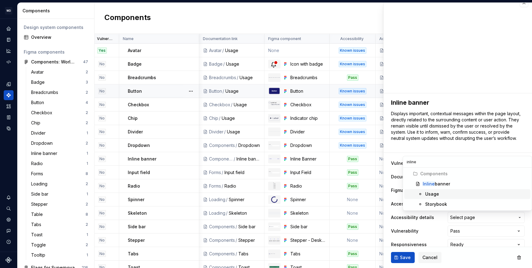
type input "inline"
click at [446, 192] on div "Usage" at bounding box center [476, 194] width 103 height 6
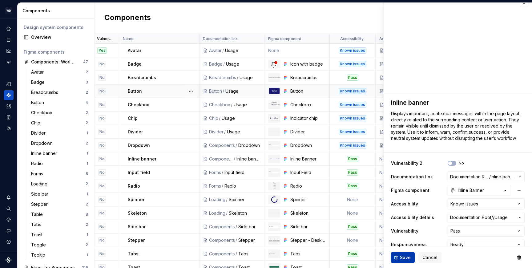
click at [403, 255] on span "Save" at bounding box center [405, 257] width 11 height 6
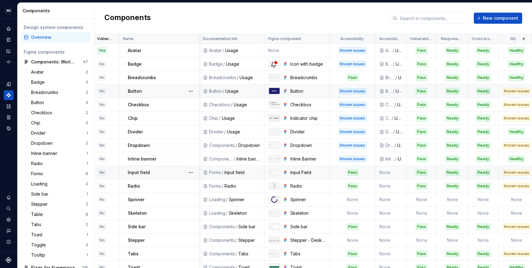
click at [365, 172] on div "Pass" at bounding box center [352, 172] width 45 height 6
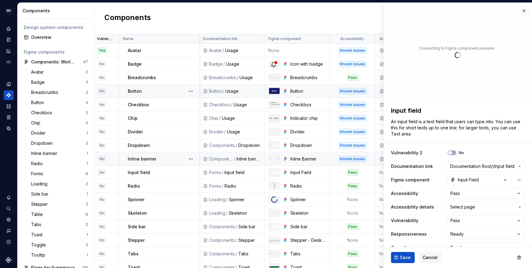
type textarea "*"
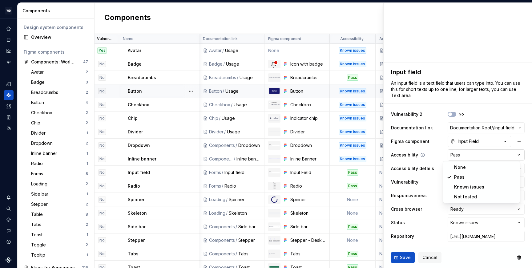
click at [466, 155] on html "WD Worldpay Design System PC Design system data Components Design system compon…" at bounding box center [266, 134] width 532 height 268
select select "**********"
type textarea "*"
click at [460, 168] on span "Select page" at bounding box center [462, 168] width 25 height 6
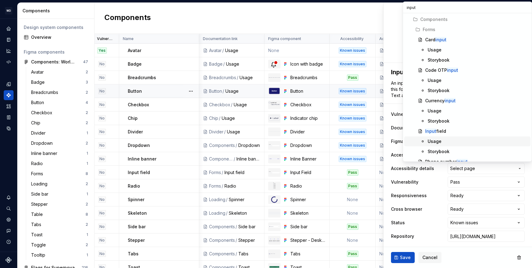
type input "input"
click at [442, 141] on div "Usage" at bounding box center [478, 141] width 100 height 6
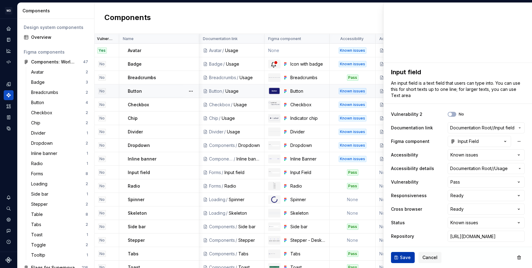
click at [402, 255] on span "Save" at bounding box center [405, 257] width 11 height 6
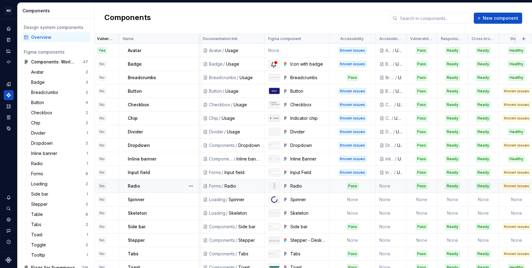
click at [339, 186] on div "Pass" at bounding box center [352, 186] width 45 height 6
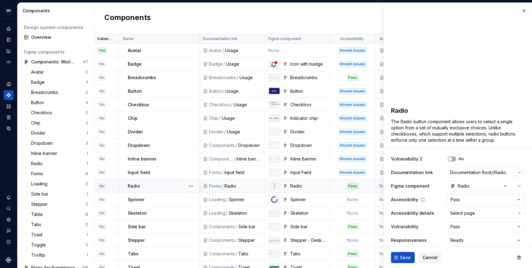
click at [471, 199] on html "WD Worldpay Design System PC Design system data Components Design system compon…" at bounding box center [266, 134] width 532 height 268
type textarea "*"
select select "**********"
type textarea "*"
click at [462, 215] on span "Select page" at bounding box center [462, 213] width 25 height 6
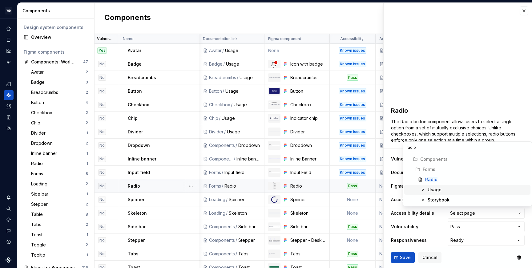
type input "radio"
click at [444, 189] on div "Usage" at bounding box center [478, 190] width 100 height 6
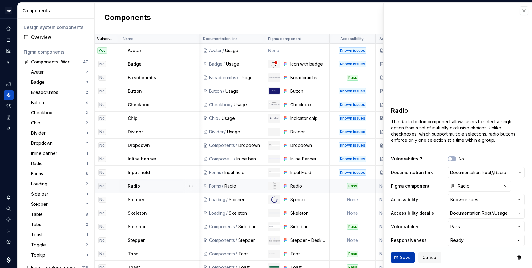
click at [405, 256] on span "Save" at bounding box center [405, 257] width 11 height 6
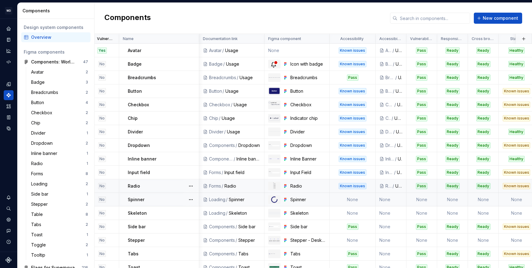
click at [364, 200] on td "None" at bounding box center [353, 200] width 46 height 14
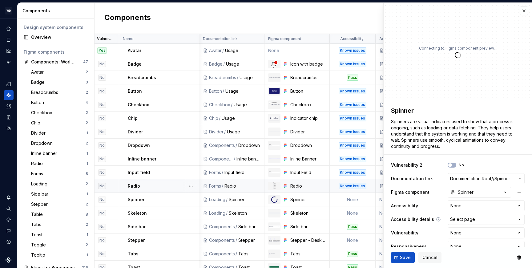
type textarea "*"
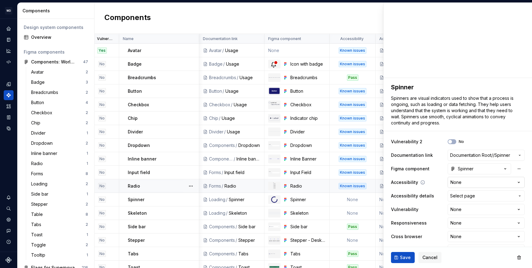
scroll to position [33, 0]
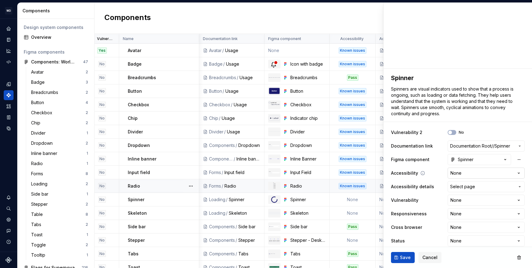
click at [468, 174] on html "WD Worldpay Design System PC Design system data Components Design system compon…" at bounding box center [266, 134] width 532 height 268
select select "**********"
type textarea "*"
click at [466, 182] on button "Select page" at bounding box center [486, 186] width 77 height 11
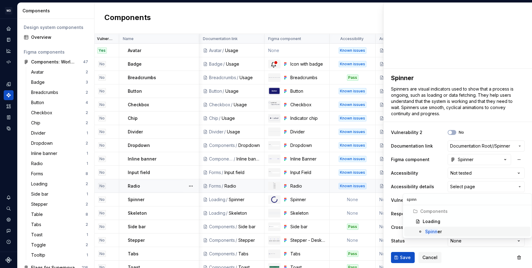
type input "spinn"
click at [440, 228] on div "Spinn er" at bounding box center [433, 231] width 17 height 6
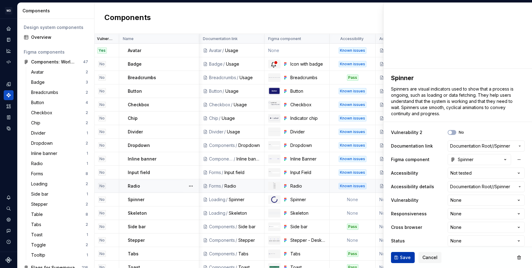
click at [402, 257] on span "Save" at bounding box center [405, 257] width 11 height 6
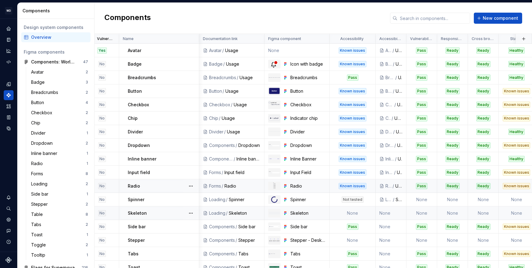
click at [364, 212] on td "None" at bounding box center [353, 213] width 46 height 14
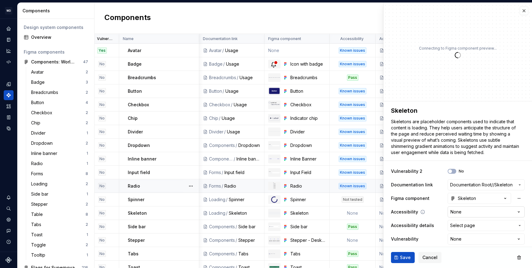
type textarea "*"
click at [464, 211] on html "WD Worldpay Design System PC Design system data Components Design system compon…" at bounding box center [266, 134] width 532 height 268
select select "**********"
type textarea "*"
click at [466, 225] on span "Select page" at bounding box center [462, 225] width 25 height 6
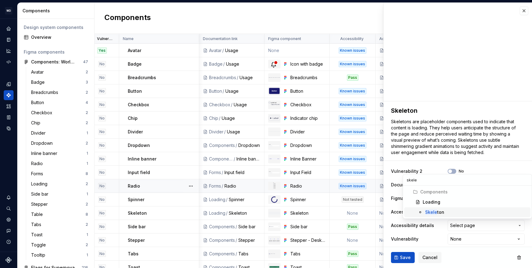
type input "skele"
click at [434, 211] on mark "Skele" at bounding box center [431, 211] width 12 height 5
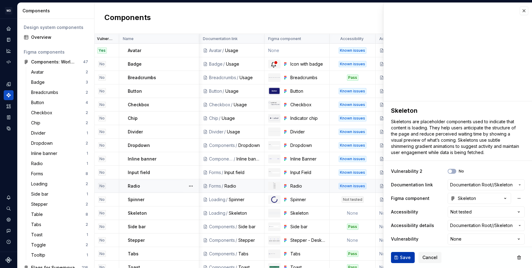
click at [407, 257] on span "Save" at bounding box center [405, 257] width 11 height 6
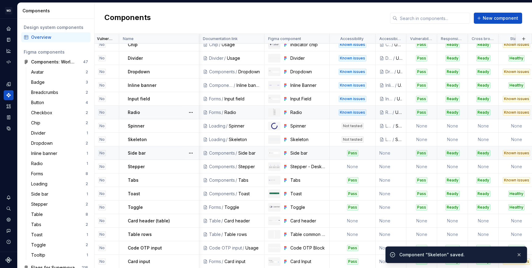
scroll to position [82, 6]
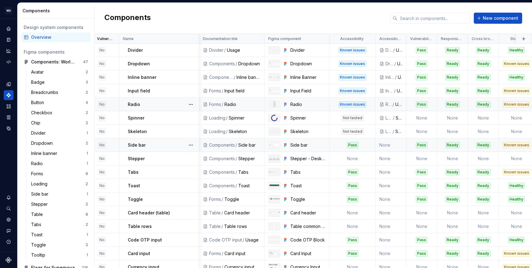
click at [369, 146] on div "Pass" at bounding box center [352, 145] width 45 height 6
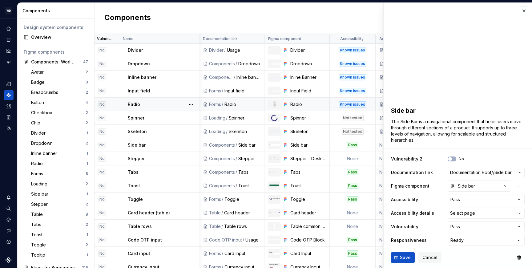
click at [460, 228] on html "WD Worldpay Design System PC Design system data Components Design system compon…" at bounding box center [266, 134] width 532 height 268
click at [425, 212] on html "WD Worldpay Design System PC Design system data Components Design system compon…" at bounding box center [266, 134] width 532 height 268
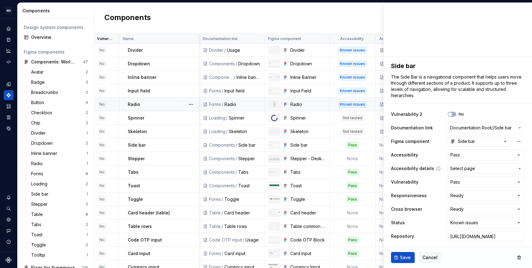
type textarea "*"
click at [462, 155] on html "WD Worldpay Design System PC Design system data Components Design system compon…" at bounding box center [266, 134] width 532 height 268
select select "**********"
type textarea "*"
click at [462, 170] on span "Select page" at bounding box center [462, 168] width 25 height 6
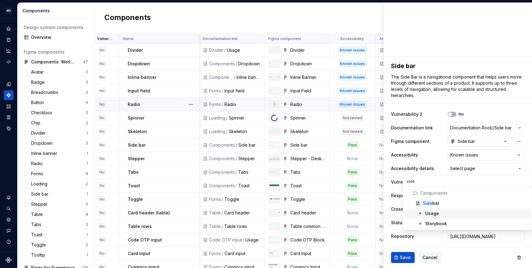
type input "side"
click at [430, 214] on div "Usage" at bounding box center [432, 213] width 14 height 6
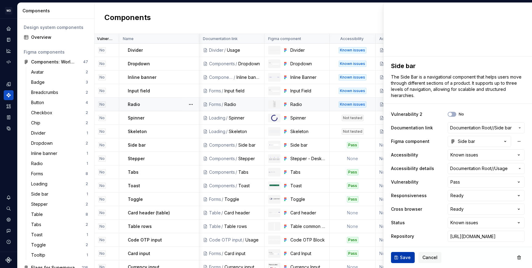
click at [401, 258] on span "Save" at bounding box center [405, 257] width 11 height 6
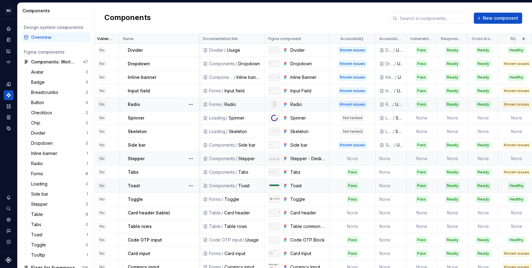
click at [363, 156] on td "None" at bounding box center [353, 159] width 46 height 14
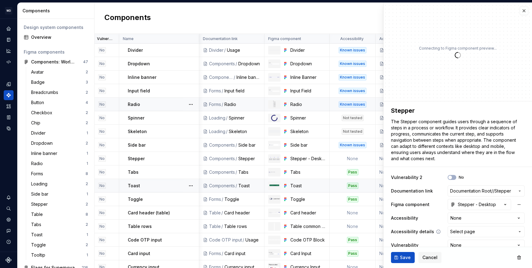
scroll to position [63, 0]
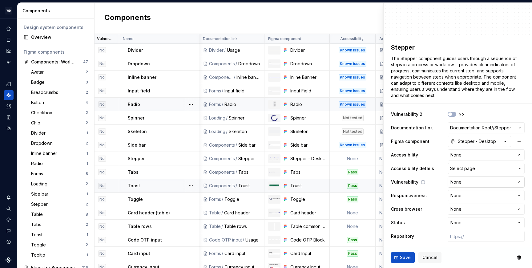
type textarea "*"
click at [464, 155] on html "WD Worldpay Design System PC Design system data Components Design system compon…" at bounding box center [266, 134] width 532 height 268
select select "**********"
type textarea "*"
click at [466, 170] on span "Select page" at bounding box center [462, 168] width 25 height 6
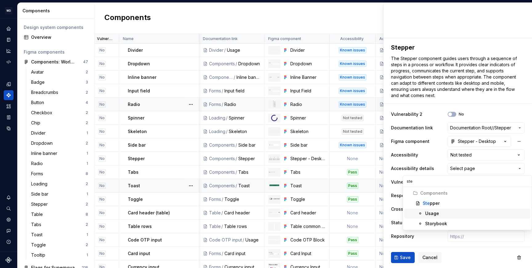
type input "ste"
click at [436, 215] on div "Usage" at bounding box center [432, 213] width 14 height 6
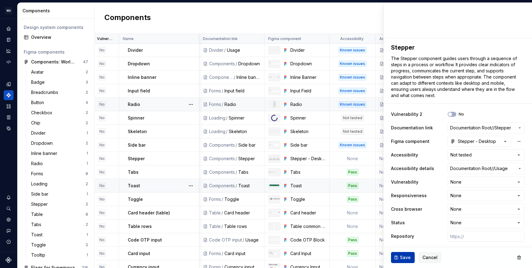
click at [404, 256] on span "Save" at bounding box center [405, 257] width 11 height 6
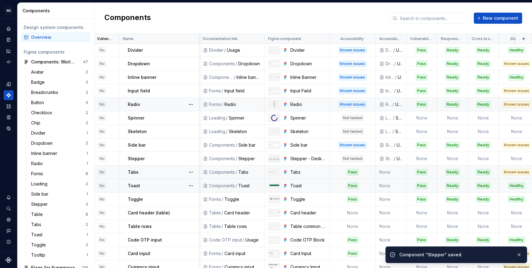
click at [366, 170] on div "Pass" at bounding box center [352, 172] width 45 height 6
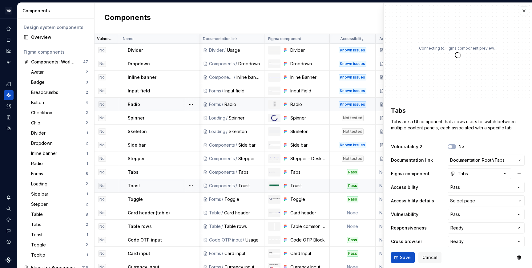
type textarea "*"
click at [462, 188] on html "WD Worldpay Design System PC Design system data Components Design system compon…" at bounding box center [266, 134] width 532 height 268
select select "**********"
type textarea "*"
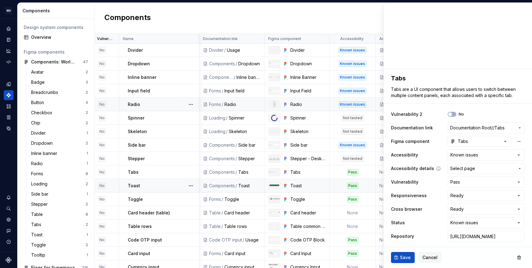
click at [464, 171] on span "Select page" at bounding box center [462, 168] width 25 height 6
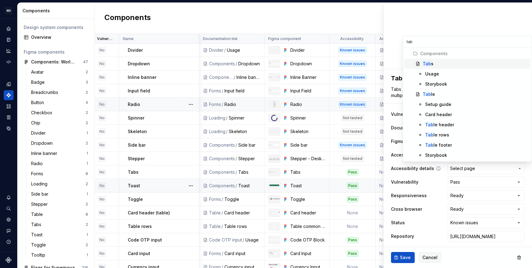
type input "tabs"
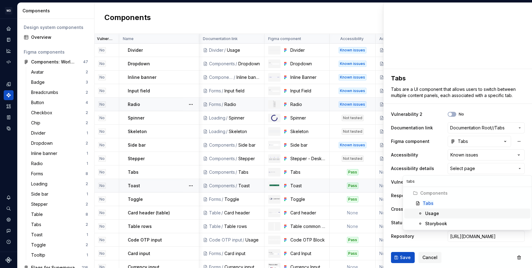
click at [452, 215] on div "Usage" at bounding box center [476, 213] width 103 height 6
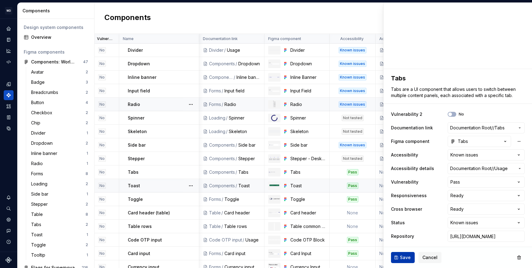
click at [405, 255] on span "Save" at bounding box center [405, 257] width 11 height 6
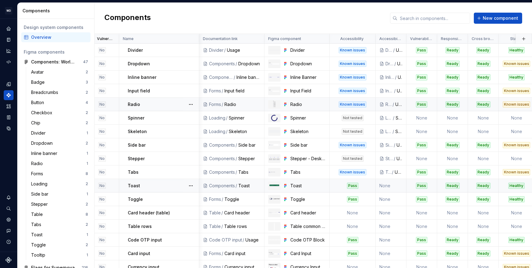
click at [368, 186] on div "Pass" at bounding box center [352, 186] width 45 height 6
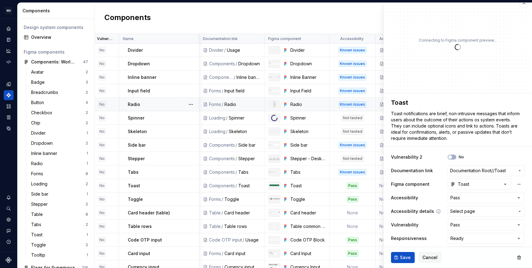
scroll to position [49, 0]
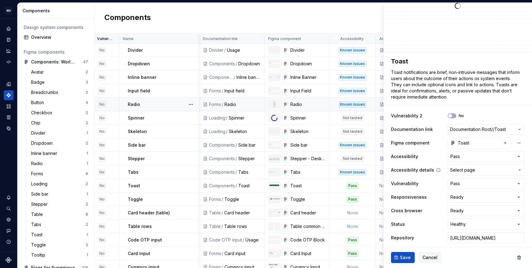
type textarea "*"
click at [478, 158] on html "WD Worldpay Design System PC Design system data Components Design system compon…" at bounding box center [266, 134] width 532 height 268
select select "**********"
type textarea "*"
click at [462, 171] on span "Select page" at bounding box center [462, 170] width 25 height 6
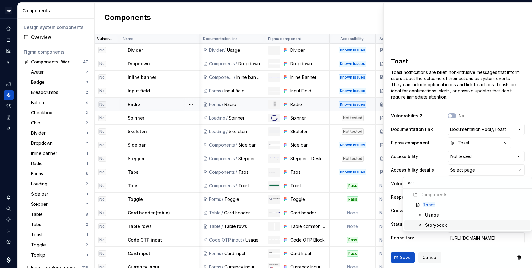
type input "toast"
click at [444, 214] on div "Usage" at bounding box center [476, 215] width 103 height 6
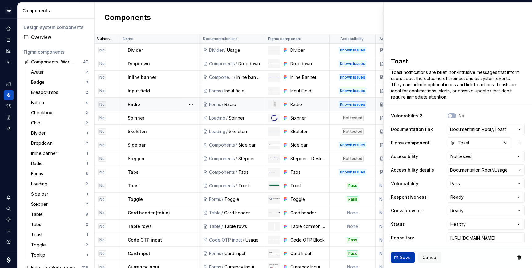
click at [407, 258] on span "Save" at bounding box center [405, 257] width 11 height 6
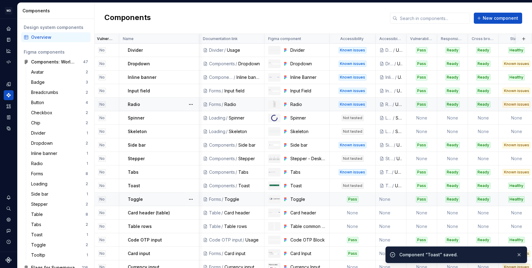
click at [364, 201] on div "Pass" at bounding box center [352, 199] width 45 height 6
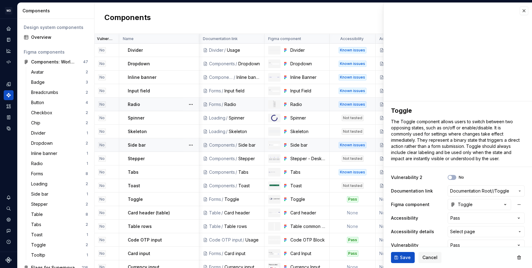
scroll to position [63, 0]
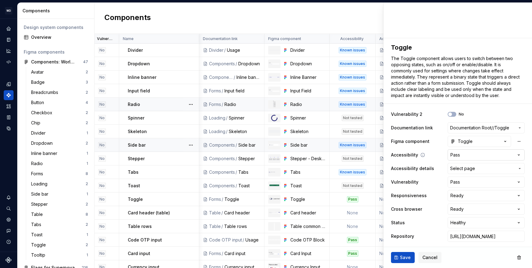
click at [470, 155] on html "WD Worldpay Design System PC Design system data Components Design system compon…" at bounding box center [266, 134] width 532 height 268
type textarea "*"
select select "**********"
type textarea "*"
click at [463, 170] on span "Select page" at bounding box center [462, 168] width 25 height 6
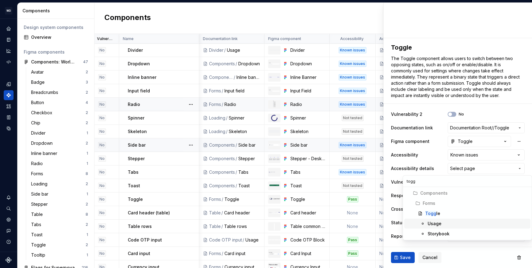
type input "togg"
click at [440, 223] on div "Usage" at bounding box center [435, 223] width 14 height 6
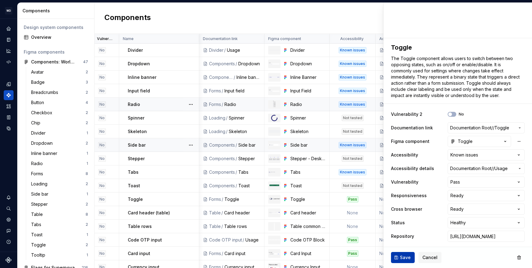
click at [404, 257] on span "Save" at bounding box center [405, 257] width 11 height 6
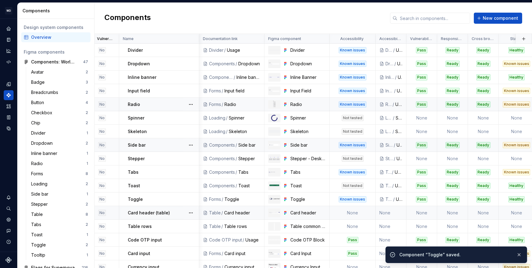
click at [174, 211] on div "Card header (table)" at bounding box center [163, 213] width 71 height 6
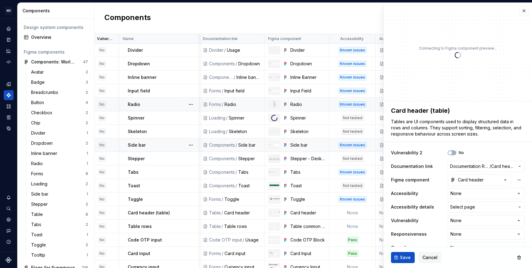
type textarea "*"
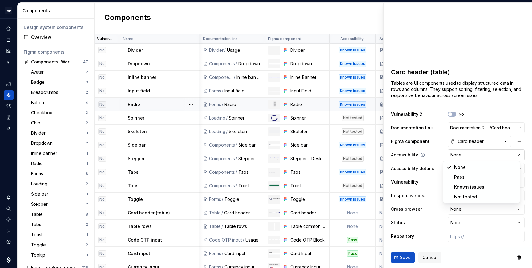
click at [469, 158] on html "WD Worldpay Design System PC Design system data Components Design system compon…" at bounding box center [266, 134] width 532 height 268
select select "**********"
type textarea "*"
click at [470, 166] on span "Select page" at bounding box center [482, 168] width 65 height 6
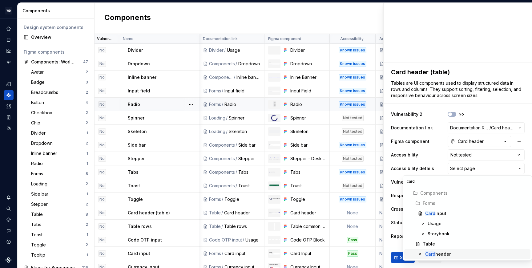
type input "card"
click at [455, 252] on div "Card header" at bounding box center [476, 254] width 103 height 6
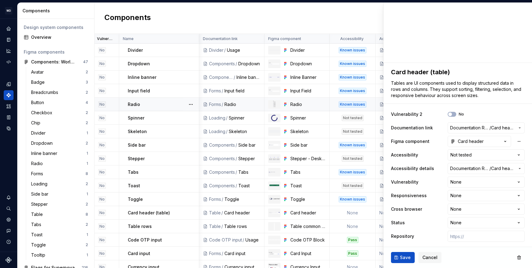
click at [407, 258] on span "Save" at bounding box center [405, 257] width 11 height 6
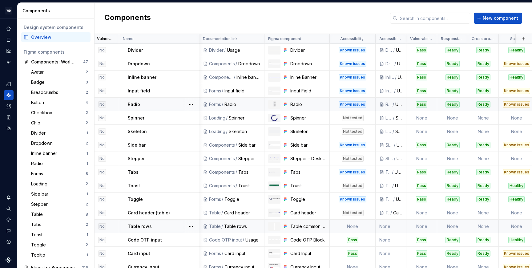
click at [175, 226] on div "Table rows" at bounding box center [163, 226] width 71 height 6
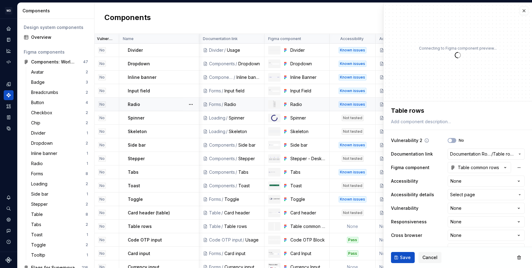
type textarea "*"
click at [478, 180] on html "WD Worldpay Design System PC Design system data Components Design system compon…" at bounding box center [266, 134] width 532 height 268
select select "**********"
type textarea "*"
click at [472, 194] on span "Select page" at bounding box center [482, 194] width 65 height 6
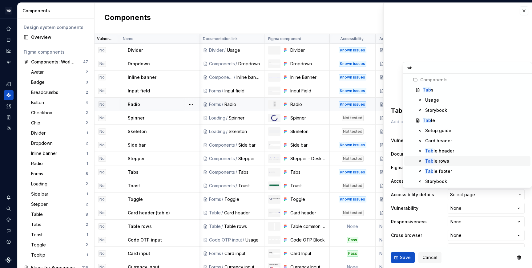
type input "tab"
click at [451, 159] on div "Tab le rows" at bounding box center [476, 161] width 103 height 6
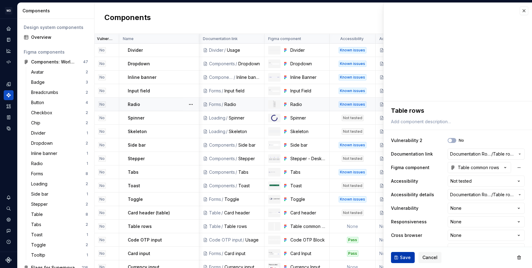
click at [403, 257] on span "Save" at bounding box center [405, 257] width 11 height 6
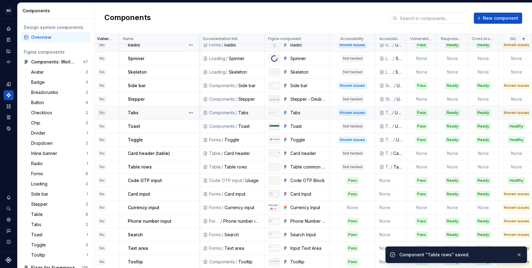
scroll to position [145, 6]
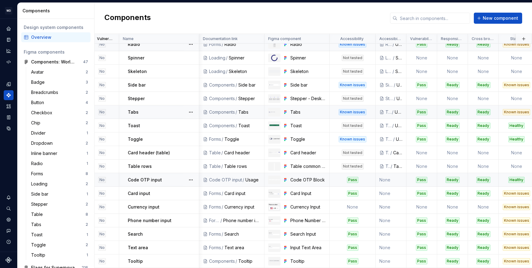
click at [339, 177] on div "Pass" at bounding box center [352, 180] width 45 height 6
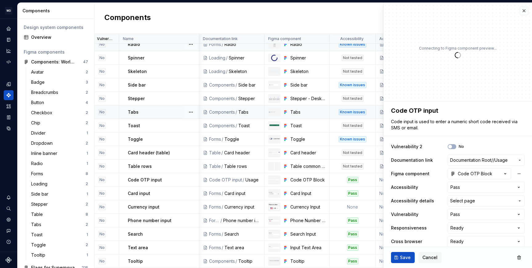
scroll to position [4, 0]
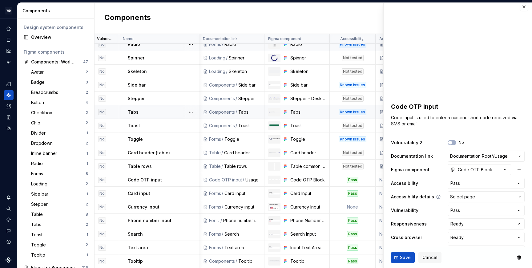
type textarea "*"
click at [455, 184] on html "WD Worldpay Design System PC Design system data Components Design system compon…" at bounding box center [266, 134] width 532 height 268
select select "**********"
type textarea "*"
click at [460, 199] on span "Select page" at bounding box center [462, 197] width 25 height 6
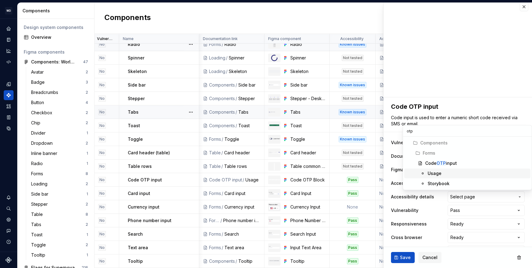
type input "otp"
click at [450, 175] on div "Usage" at bounding box center [478, 173] width 100 height 6
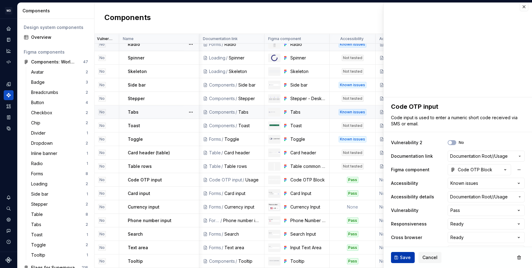
click at [400, 259] on span "Save" at bounding box center [405, 257] width 11 height 6
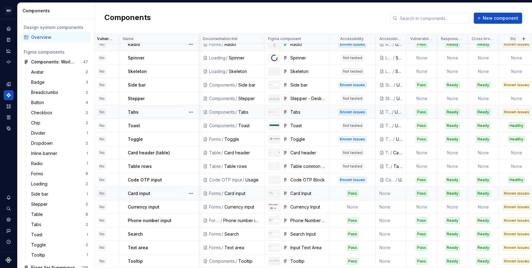
click at [173, 190] on div "Card input" at bounding box center [163, 193] width 71 height 6
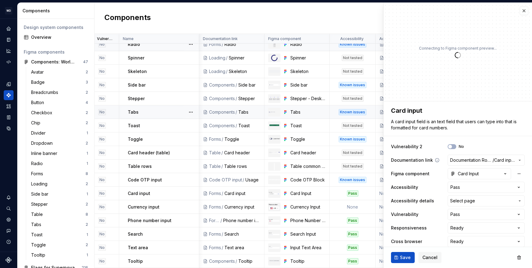
type textarea "*"
click at [464, 187] on html "WD Worldpay Design System PC Design system data Components Design system compon…" at bounding box center [266, 134] width 532 height 268
select select "**********"
type textarea "*"
click at [460, 199] on span "Select page" at bounding box center [462, 201] width 25 height 6
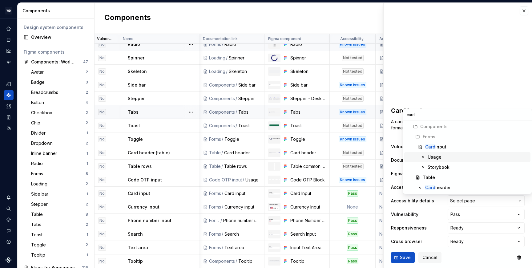
type input "card"
click at [448, 156] on div "Usage" at bounding box center [478, 157] width 100 height 6
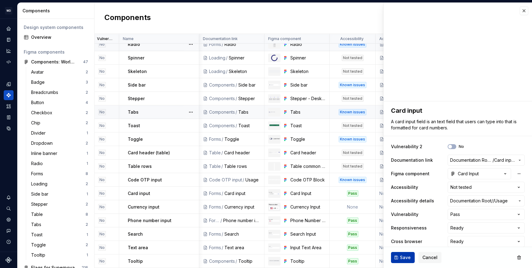
click at [404, 256] on span "Save" at bounding box center [405, 257] width 11 height 6
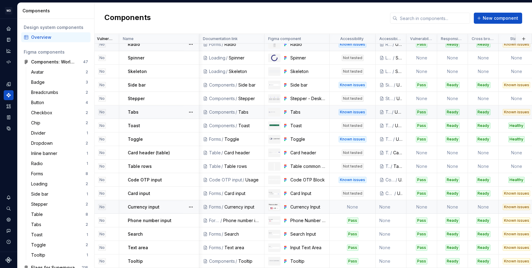
click at [171, 204] on div "Currency input" at bounding box center [163, 207] width 71 height 6
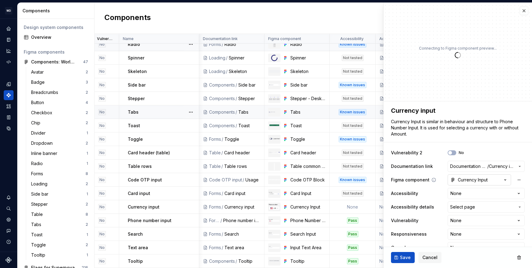
type textarea "*"
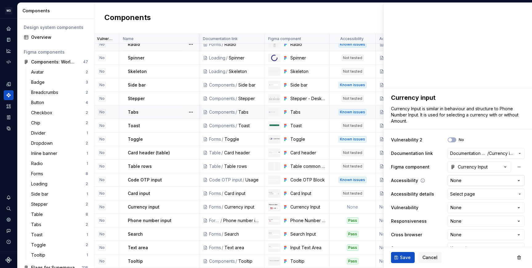
click at [476, 179] on html "WD Worldpay Design System PC Design system data Components Design system compon…" at bounding box center [266, 134] width 532 height 268
select select "**********"
type textarea "*"
click at [464, 195] on span "Select page" at bounding box center [462, 194] width 25 height 6
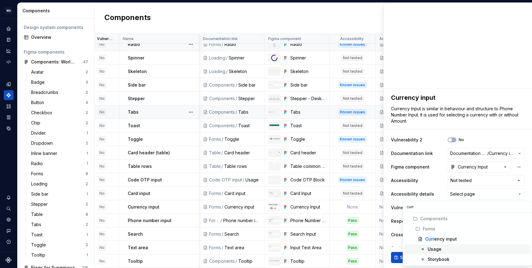
type input "curr"
click at [437, 249] on div "Usage" at bounding box center [435, 249] width 14 height 6
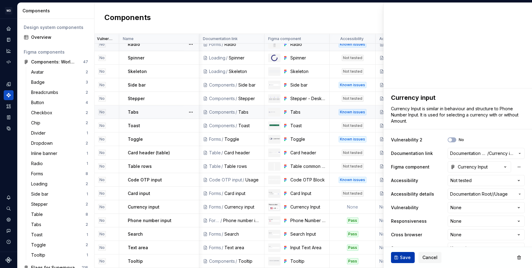
click at [403, 258] on span "Save" at bounding box center [405, 257] width 11 height 6
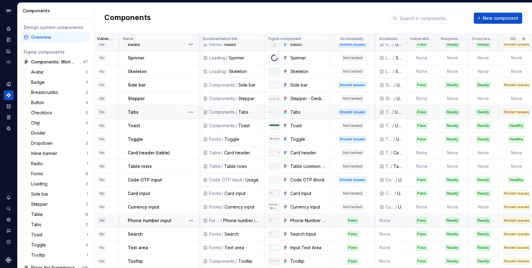
click at [181, 218] on div "Phone number input" at bounding box center [163, 220] width 71 height 6
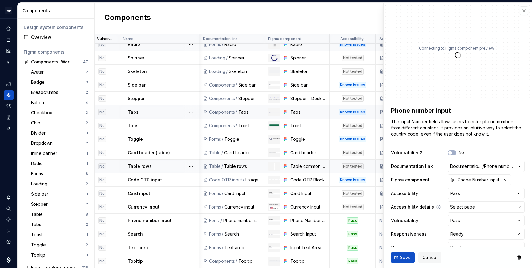
type textarea "*"
click at [462, 192] on html "WD Worldpay Design System PC Design system data Components Design system compon…" at bounding box center [266, 134] width 532 height 268
select select "**********"
type textarea "*"
click at [474, 204] on span "Select page" at bounding box center [482, 207] width 65 height 6
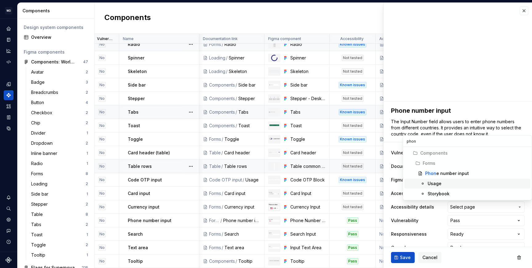
type input "phon"
click at [460, 184] on div "Usage" at bounding box center [478, 183] width 100 height 6
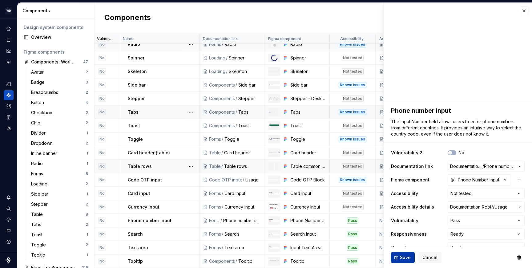
click at [405, 257] on span "Save" at bounding box center [405, 257] width 11 height 6
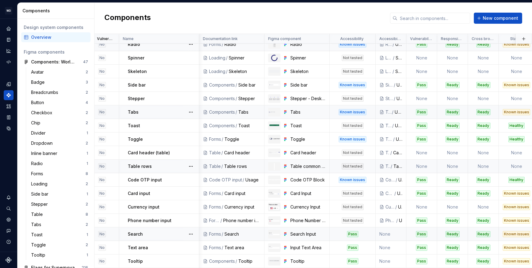
click at [170, 232] on div "Search" at bounding box center [163, 234] width 71 height 6
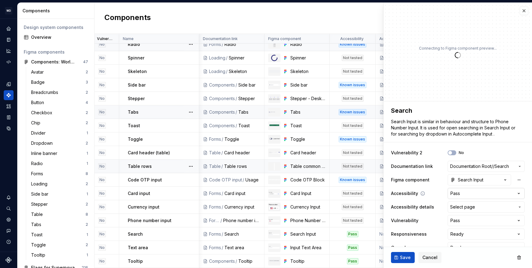
type textarea "*"
click at [486, 191] on html "WD Worldpay Design System PC Design system data Components Design system compon…" at bounding box center [266, 134] width 532 height 268
select select "**********"
type textarea "*"
click at [464, 208] on span "Select page" at bounding box center [462, 207] width 25 height 6
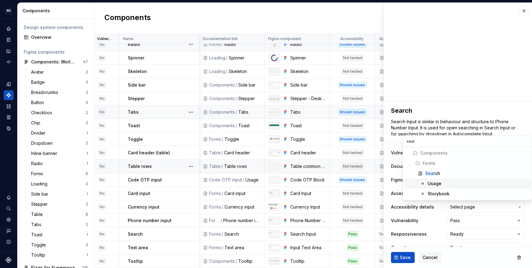
type input "sear"
click at [441, 182] on div "Usage" at bounding box center [478, 183] width 100 height 6
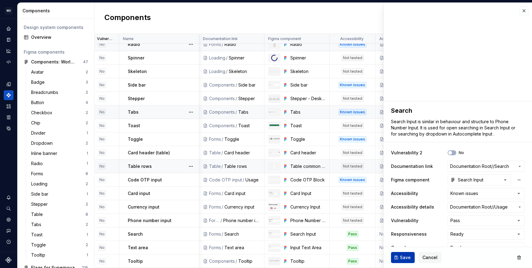
click at [404, 256] on span "Save" at bounding box center [405, 257] width 11 height 6
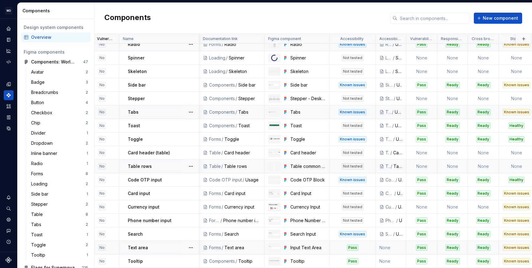
click at [163, 244] on div "Text area" at bounding box center [163, 247] width 71 height 6
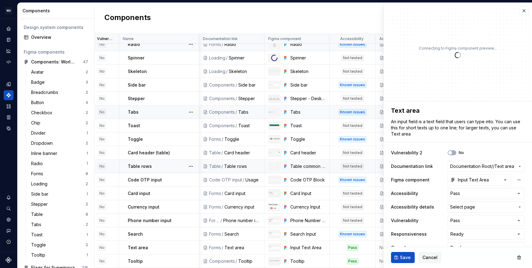
type textarea "*"
click at [465, 193] on html "WD Worldpay Design System PC Design system data Components Design system compon…" at bounding box center [266, 134] width 532 height 268
select select "**********"
type textarea "*"
click at [464, 208] on span "Select page" at bounding box center [462, 207] width 25 height 6
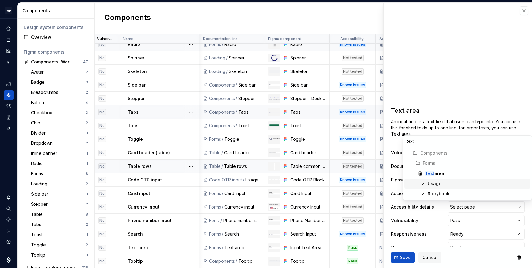
type input "text"
click at [452, 183] on div "Usage" at bounding box center [478, 183] width 100 height 6
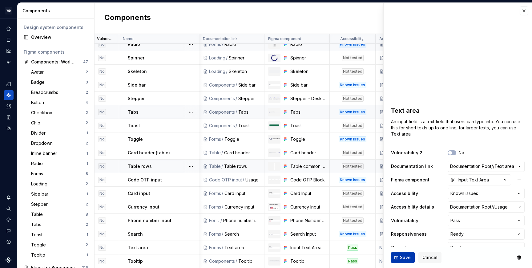
click at [400, 257] on span "Save" at bounding box center [405, 257] width 11 height 6
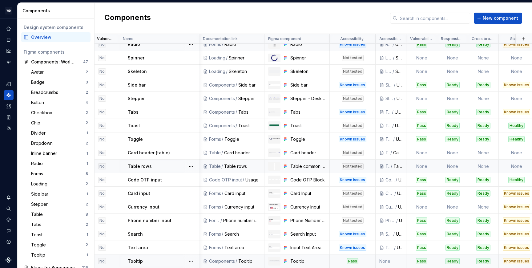
click at [335, 258] on div "Pass" at bounding box center [352, 261] width 45 height 6
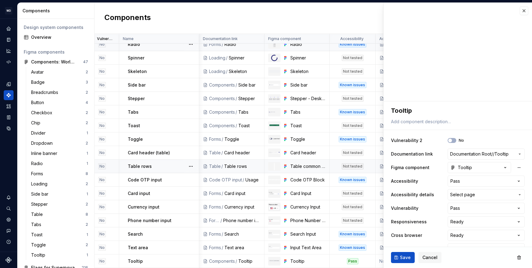
type textarea "*"
click at [461, 182] on html "WD Worldpay Design System PC Design system data Components Design system compon…" at bounding box center [266, 134] width 532 height 268
select select "**********"
type textarea "*"
click at [469, 195] on span "Select page" at bounding box center [462, 194] width 25 height 6
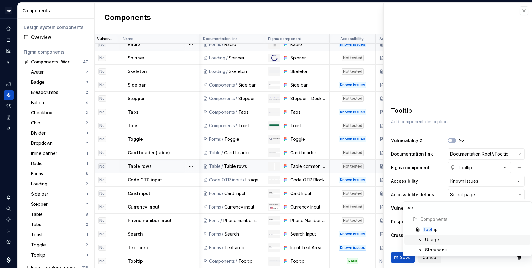
type input "tool"
click at [439, 239] on div "Usage" at bounding box center [476, 239] width 103 height 6
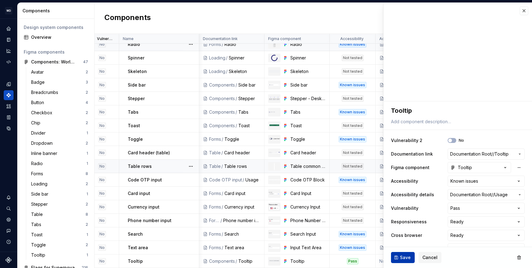
click at [403, 258] on span "Save" at bounding box center [405, 257] width 11 height 6
type textarea "*"
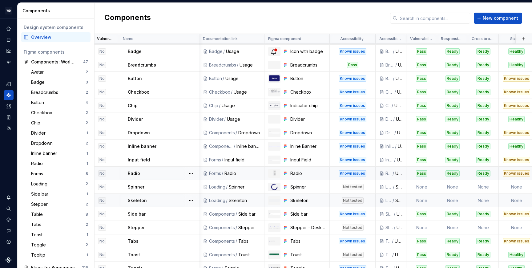
scroll to position [0, 6]
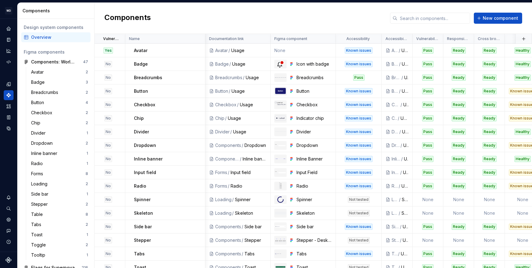
scroll to position [0, 6]
